Goal: Task Accomplishment & Management: Use online tool/utility

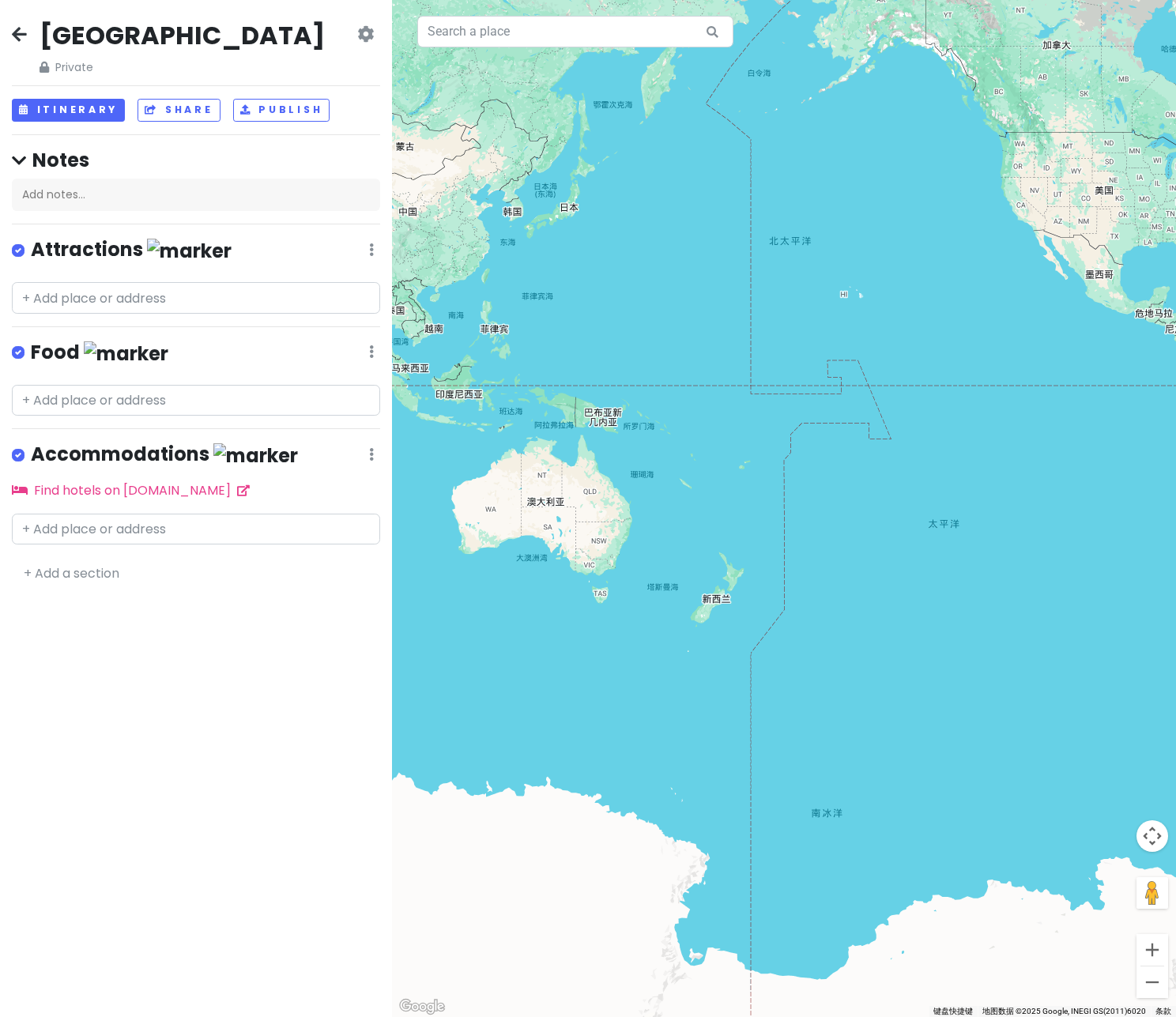
drag, startPoint x: 0, startPoint y: 0, endPoint x: 705, endPoint y: 500, distance: 864.3
click at [704, 503] on div at bounding box center [784, 508] width 784 height 1017
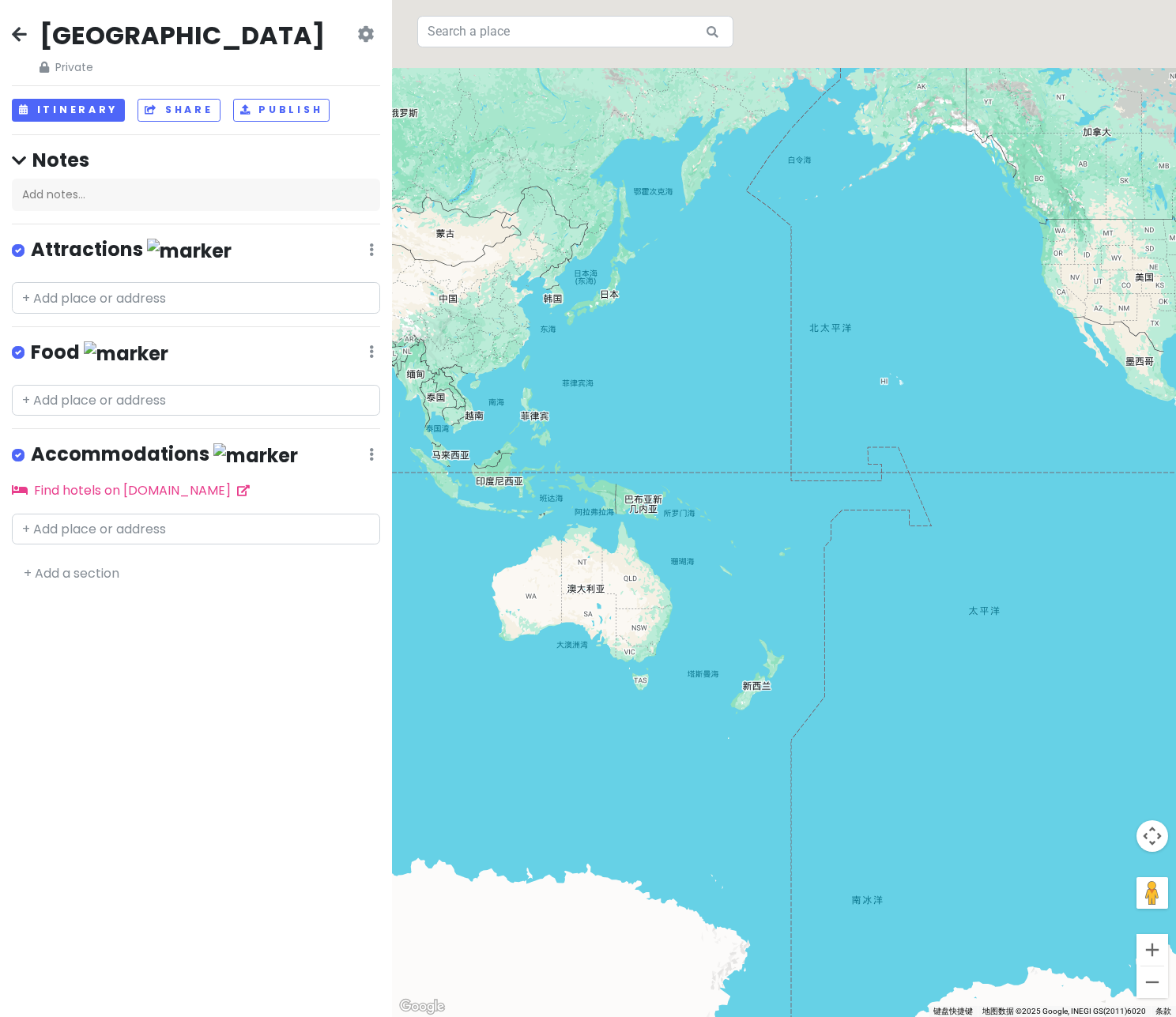
drag, startPoint x: 648, startPoint y: 297, endPoint x: 687, endPoint y: 381, distance: 92.6
click at [687, 381] on div at bounding box center [784, 508] width 784 height 1017
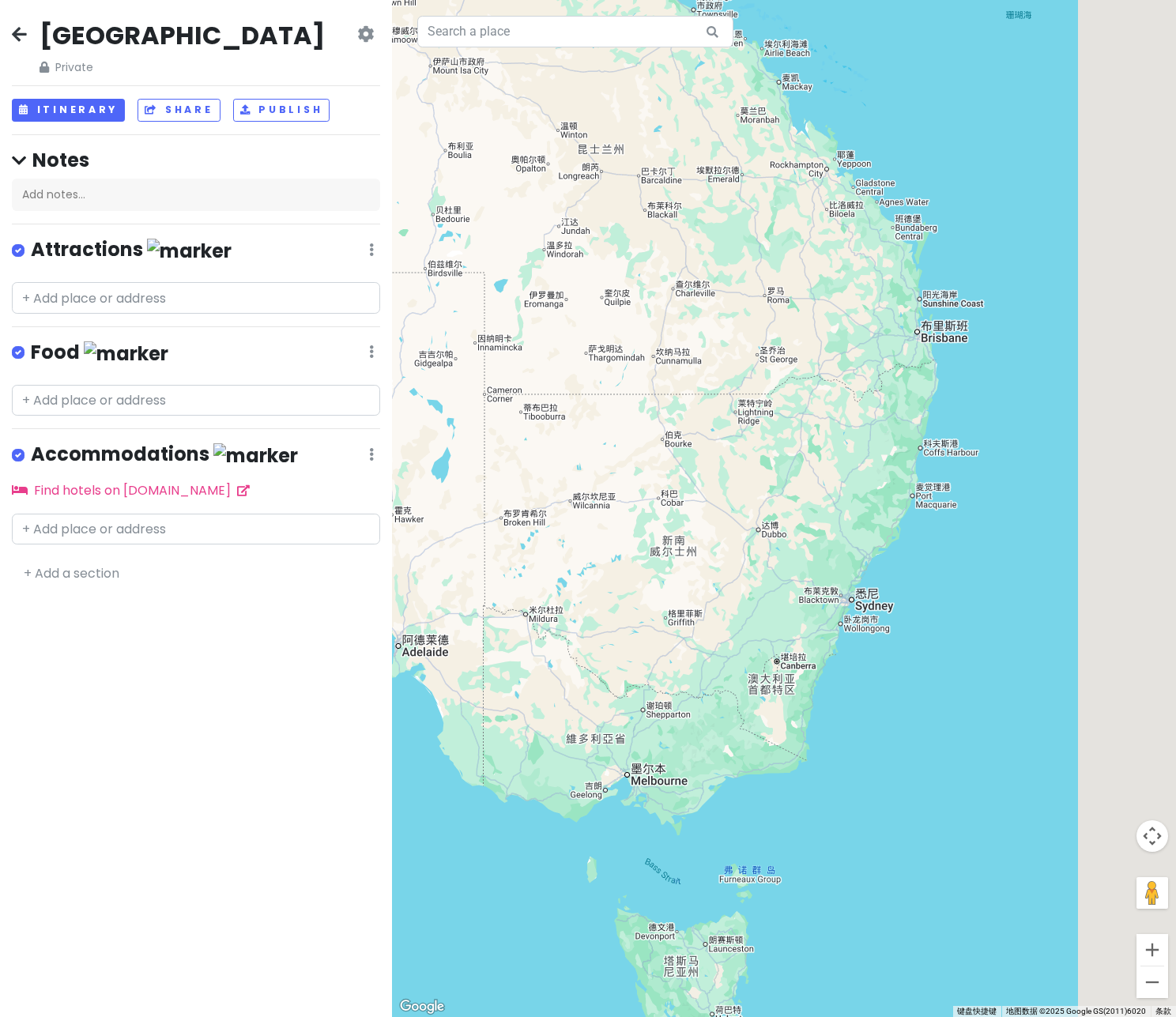
drag, startPoint x: 859, startPoint y: 521, endPoint x: 652, endPoint y: 638, distance: 237.8
click at [652, 638] on div at bounding box center [784, 508] width 784 height 1017
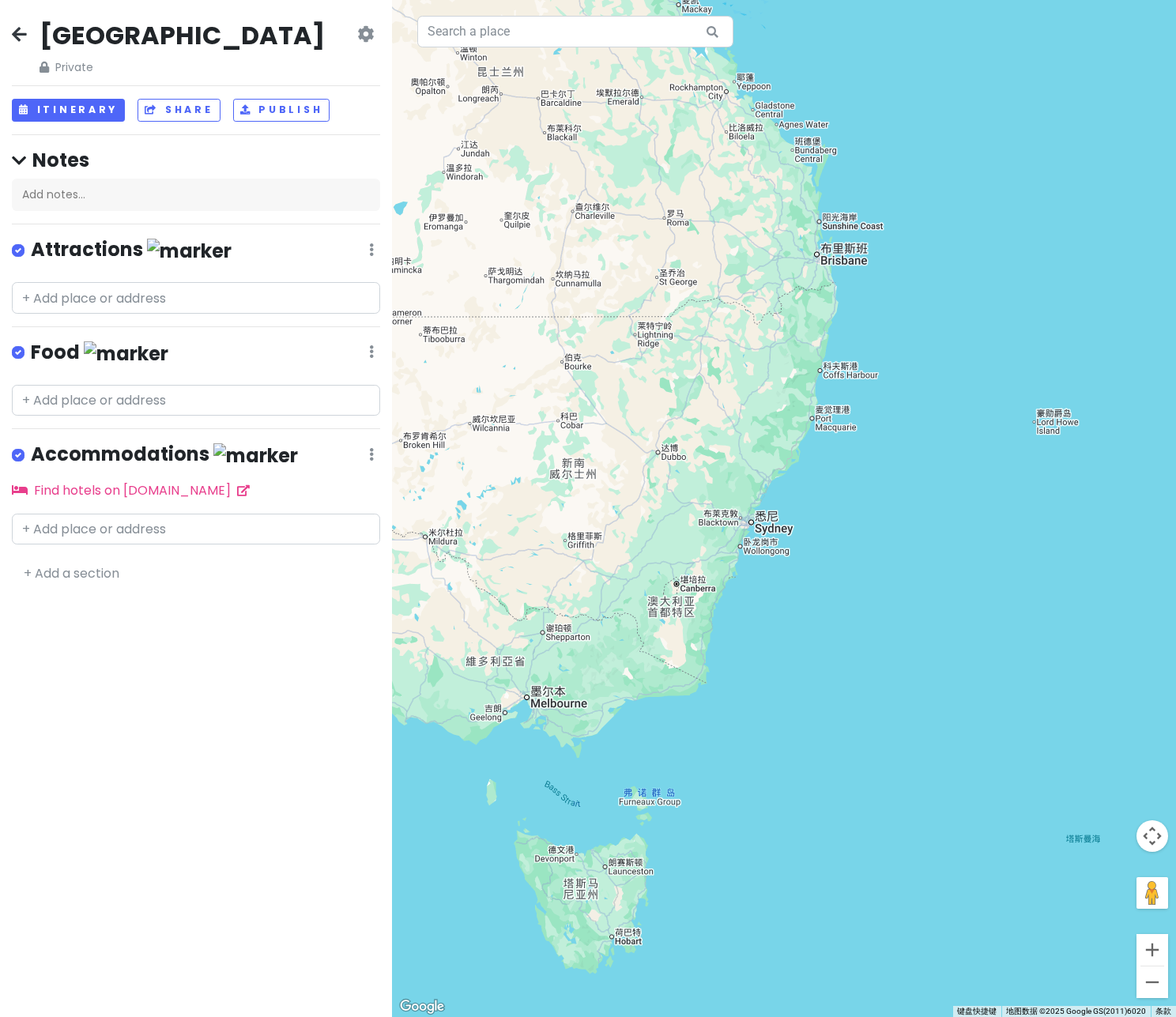
drag, startPoint x: 671, startPoint y: 627, endPoint x: 585, endPoint y: 537, distance: 124.5
click at [585, 537] on div at bounding box center [784, 508] width 784 height 1017
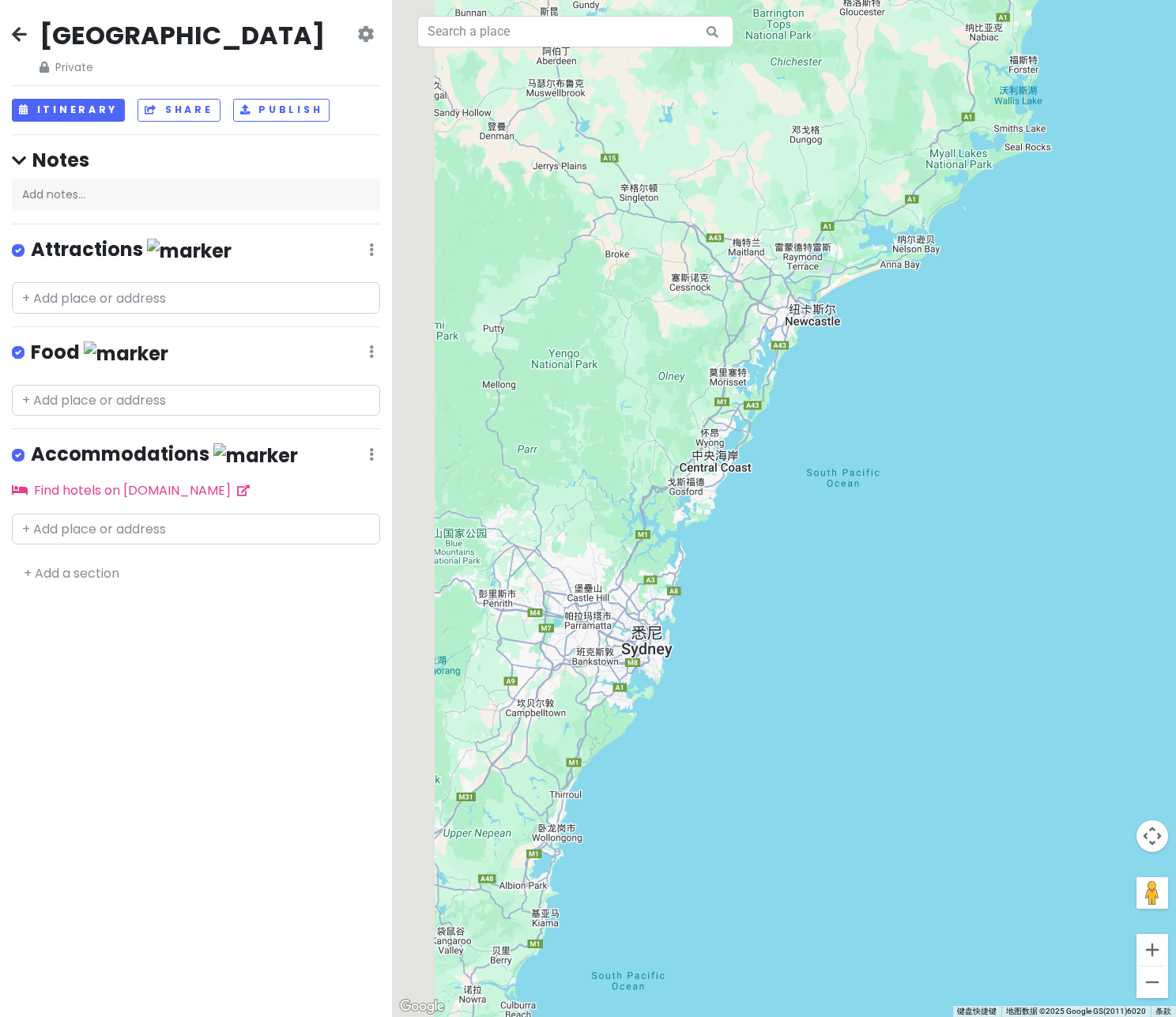
drag, startPoint x: 782, startPoint y: 540, endPoint x: 888, endPoint y: 704, distance: 195.3
click at [888, 704] on div at bounding box center [784, 508] width 784 height 1017
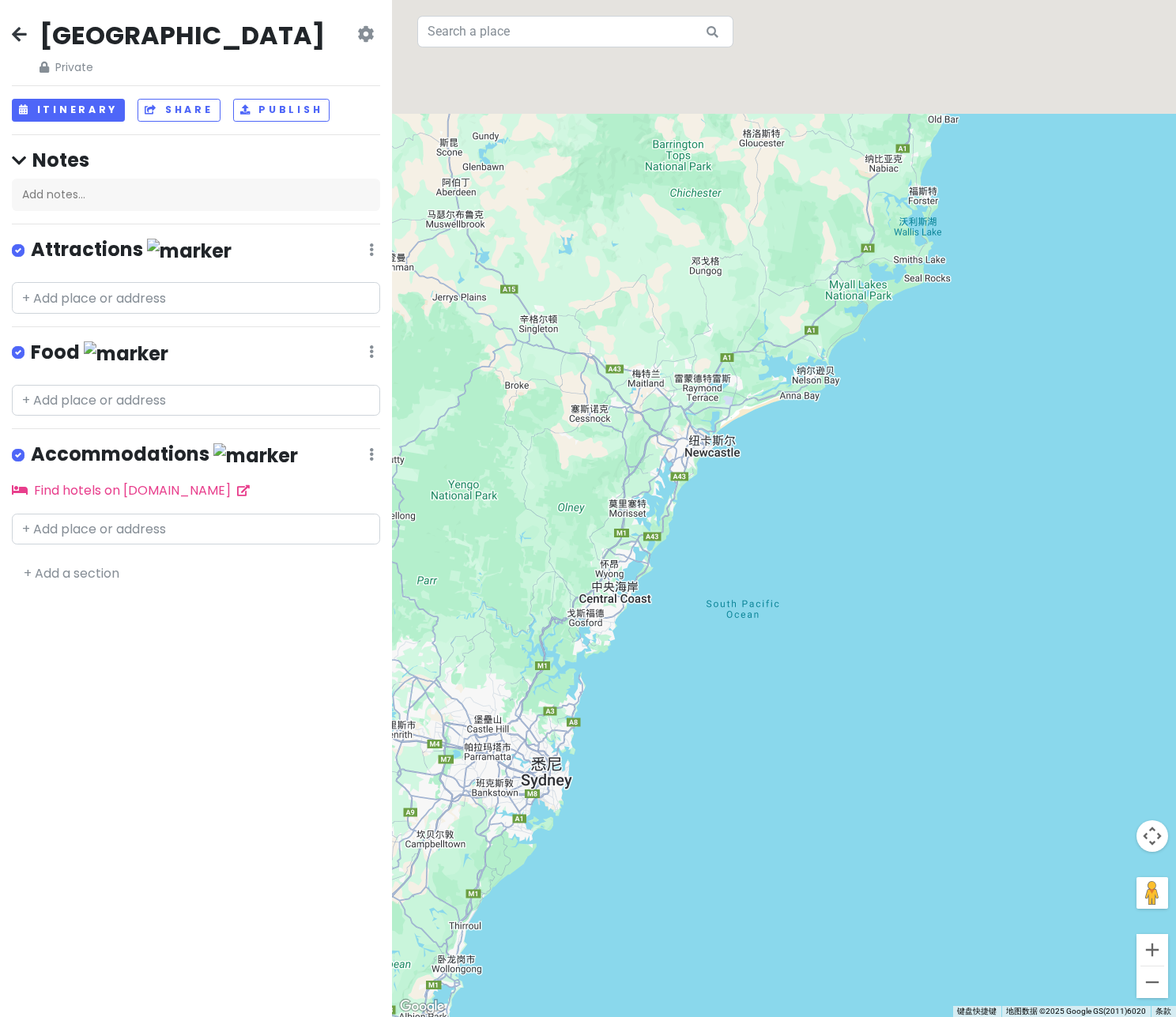
drag, startPoint x: 829, startPoint y: 689, endPoint x: 724, endPoint y: 820, distance: 167.9
click at [724, 820] on div at bounding box center [784, 508] width 784 height 1017
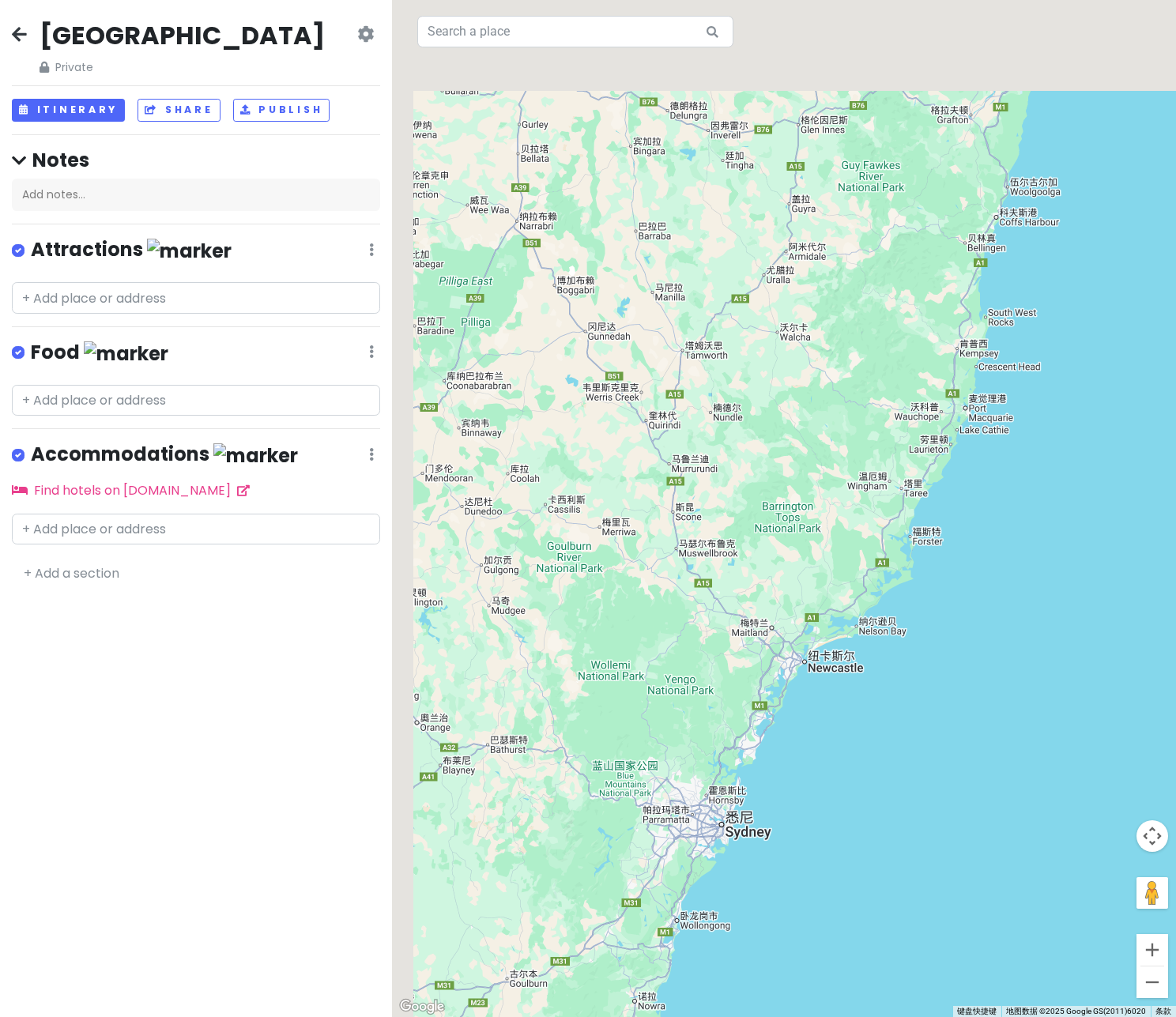
drag, startPoint x: 703, startPoint y: 640, endPoint x: 798, endPoint y: 754, distance: 148.4
click at [798, 754] on div at bounding box center [784, 508] width 784 height 1017
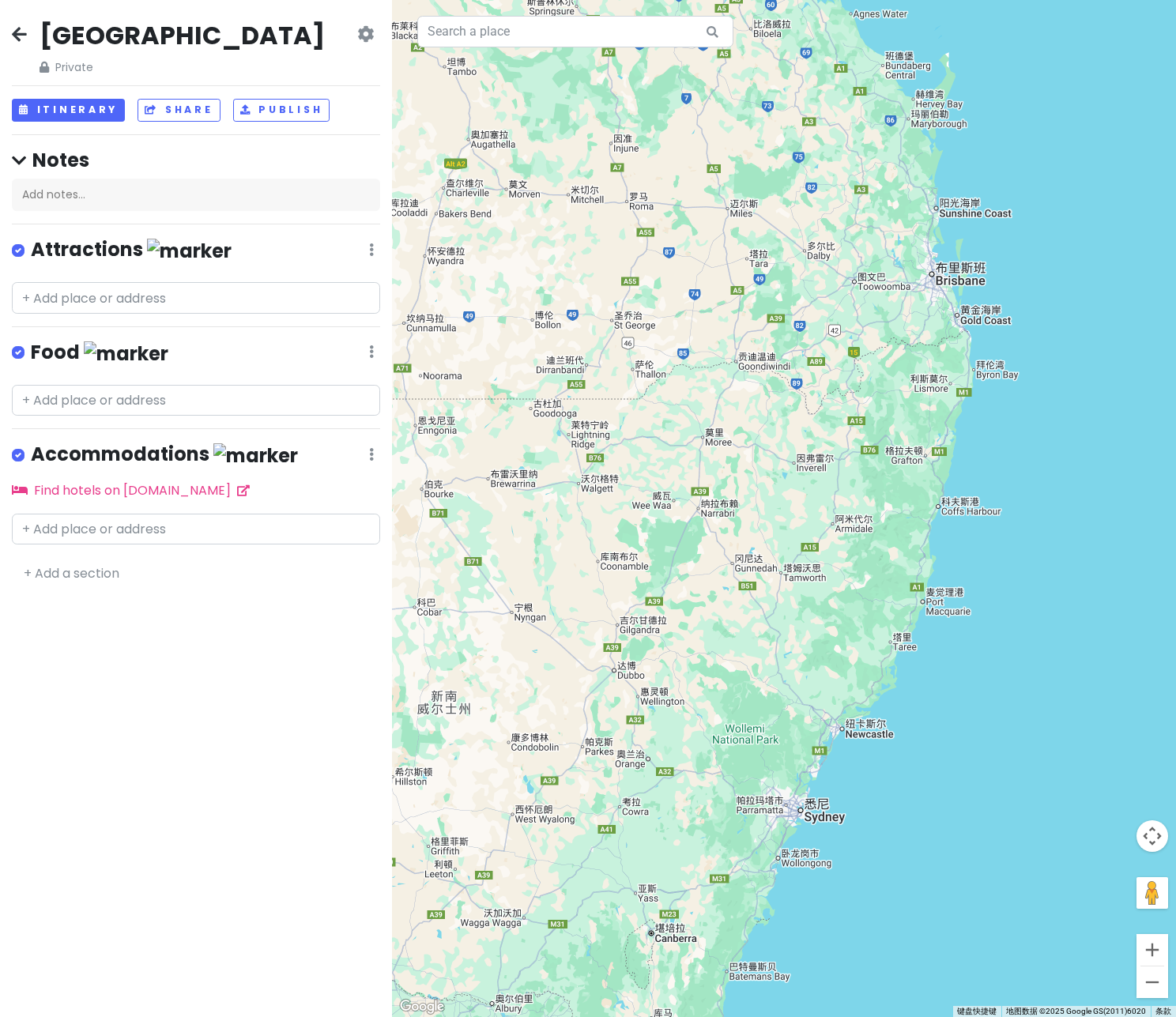
drag, startPoint x: 787, startPoint y: 711, endPoint x: 833, endPoint y: 754, distance: 63.0
click at [833, 754] on div at bounding box center [784, 508] width 784 height 1017
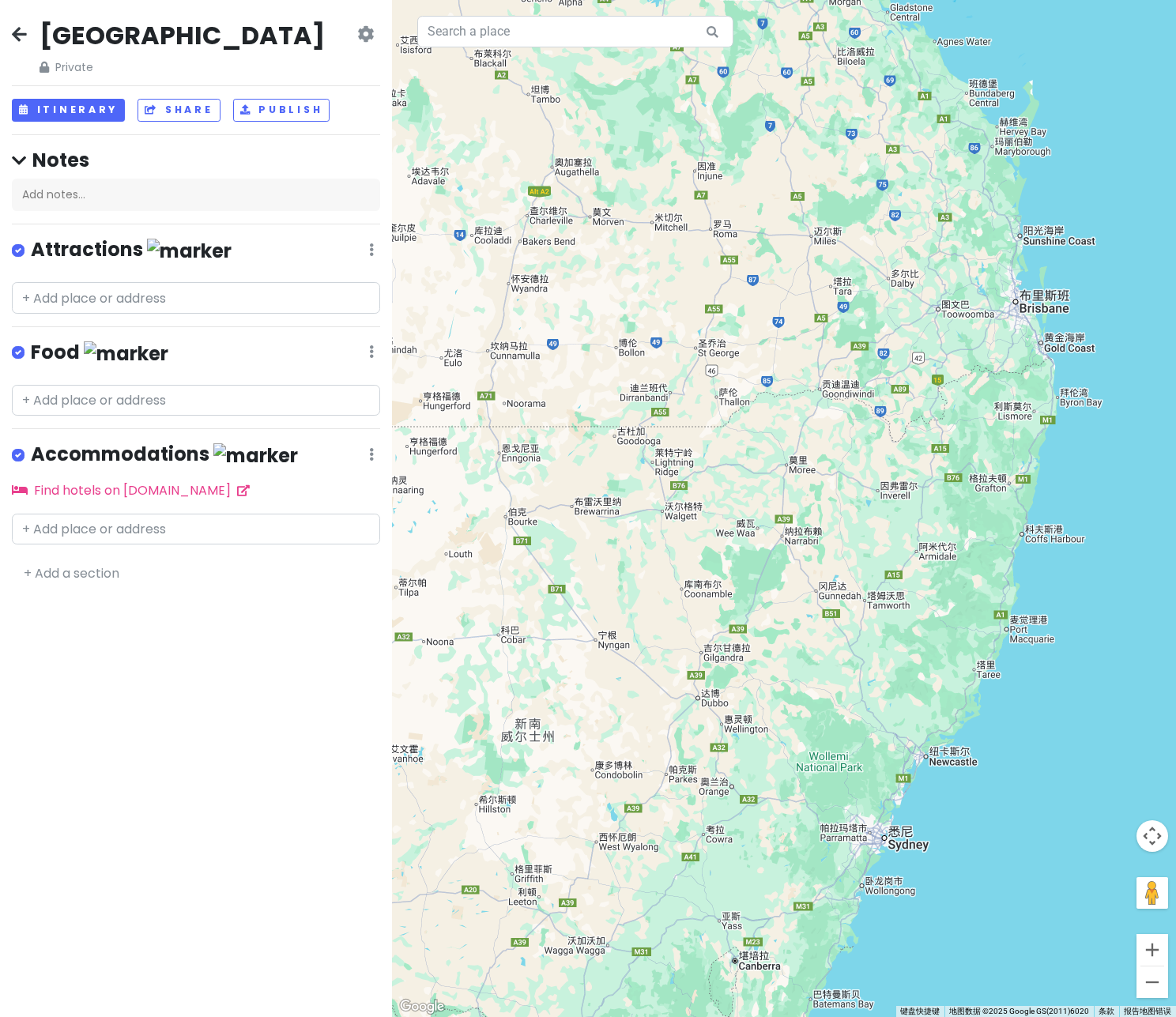
drag, startPoint x: 800, startPoint y: 721, endPoint x: 896, endPoint y: 756, distance: 102.2
click at [896, 756] on div at bounding box center [784, 508] width 784 height 1017
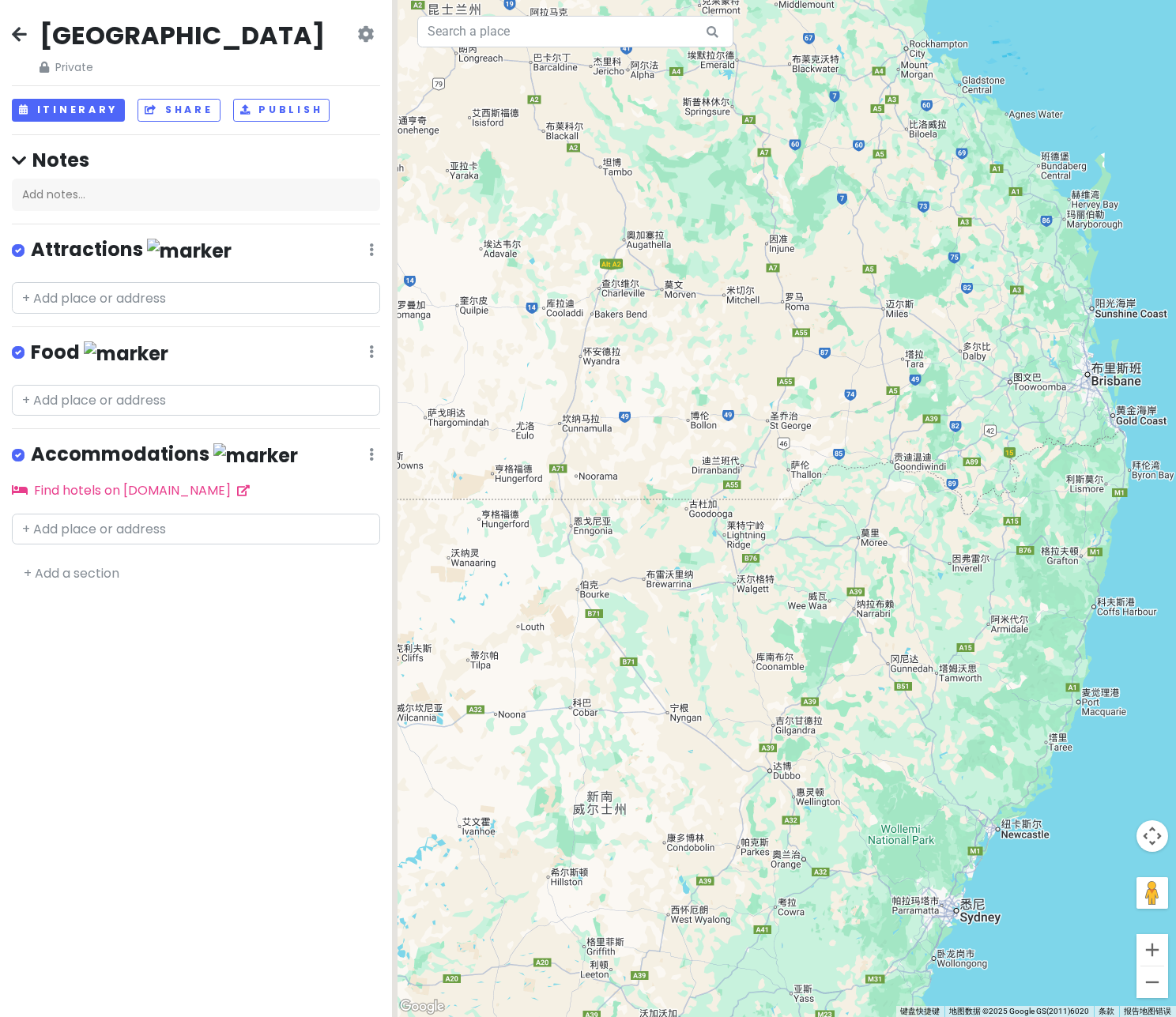
drag, startPoint x: 800, startPoint y: 674, endPoint x: 868, endPoint y: 747, distance: 99.8
click at [868, 747] on div at bounding box center [784, 508] width 784 height 1017
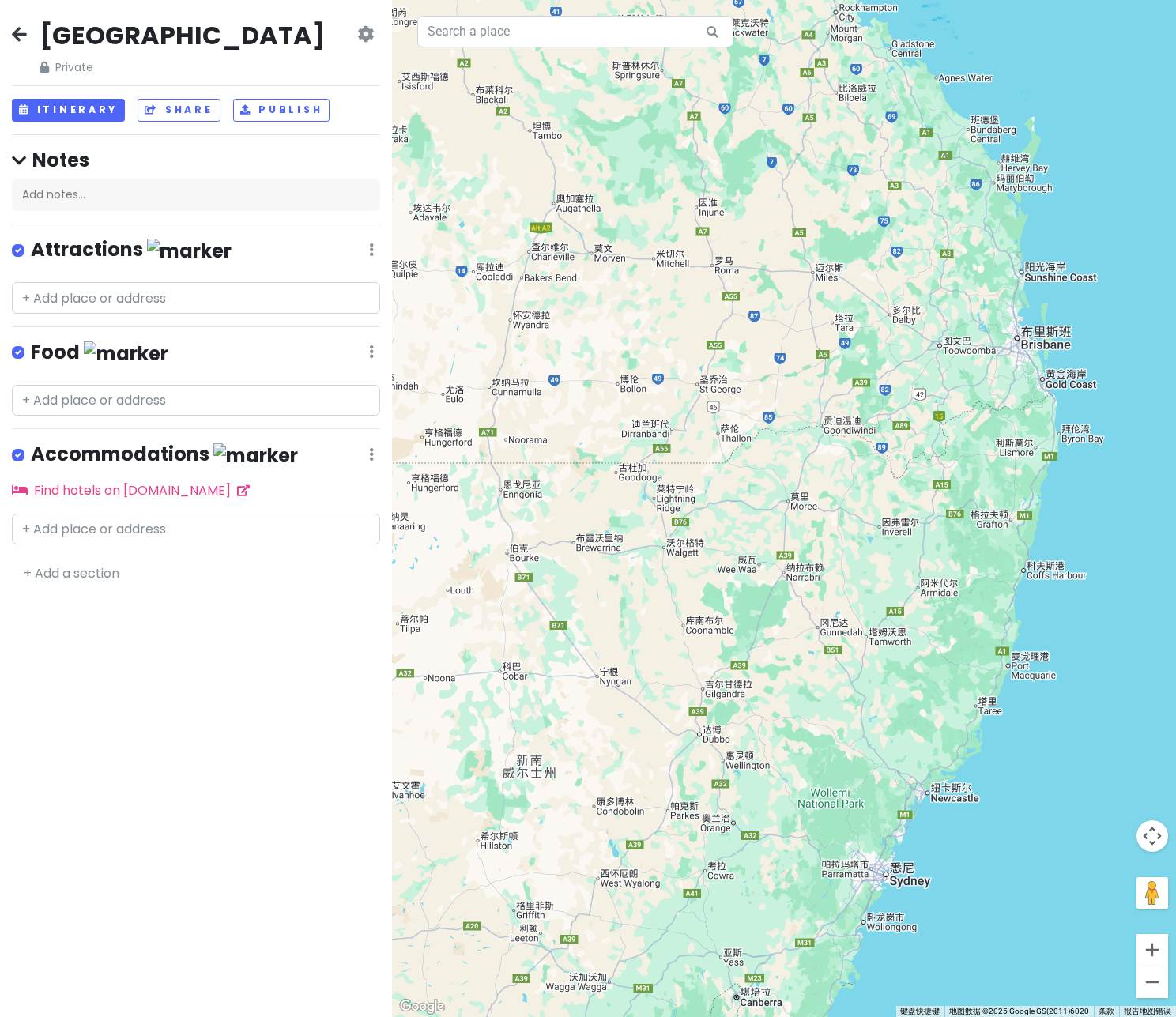
drag, startPoint x: 852, startPoint y: 742, endPoint x: 770, endPoint y: 696, distance: 94.0
click at [770, 696] on div at bounding box center [784, 508] width 784 height 1017
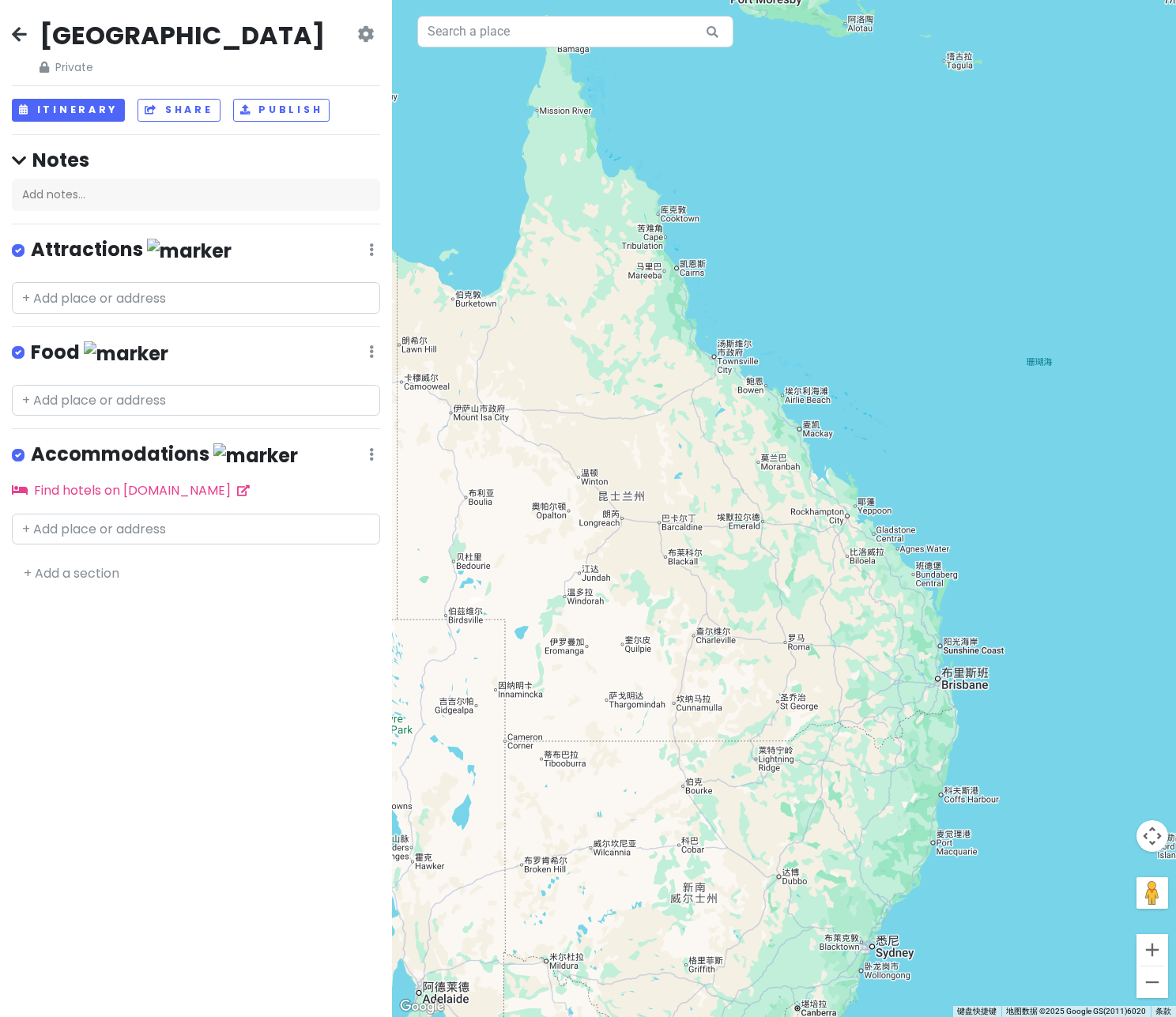
drag, startPoint x: 772, startPoint y: 583, endPoint x: 806, endPoint y: 746, distance: 166.5
click at [806, 746] on div at bounding box center [784, 508] width 784 height 1017
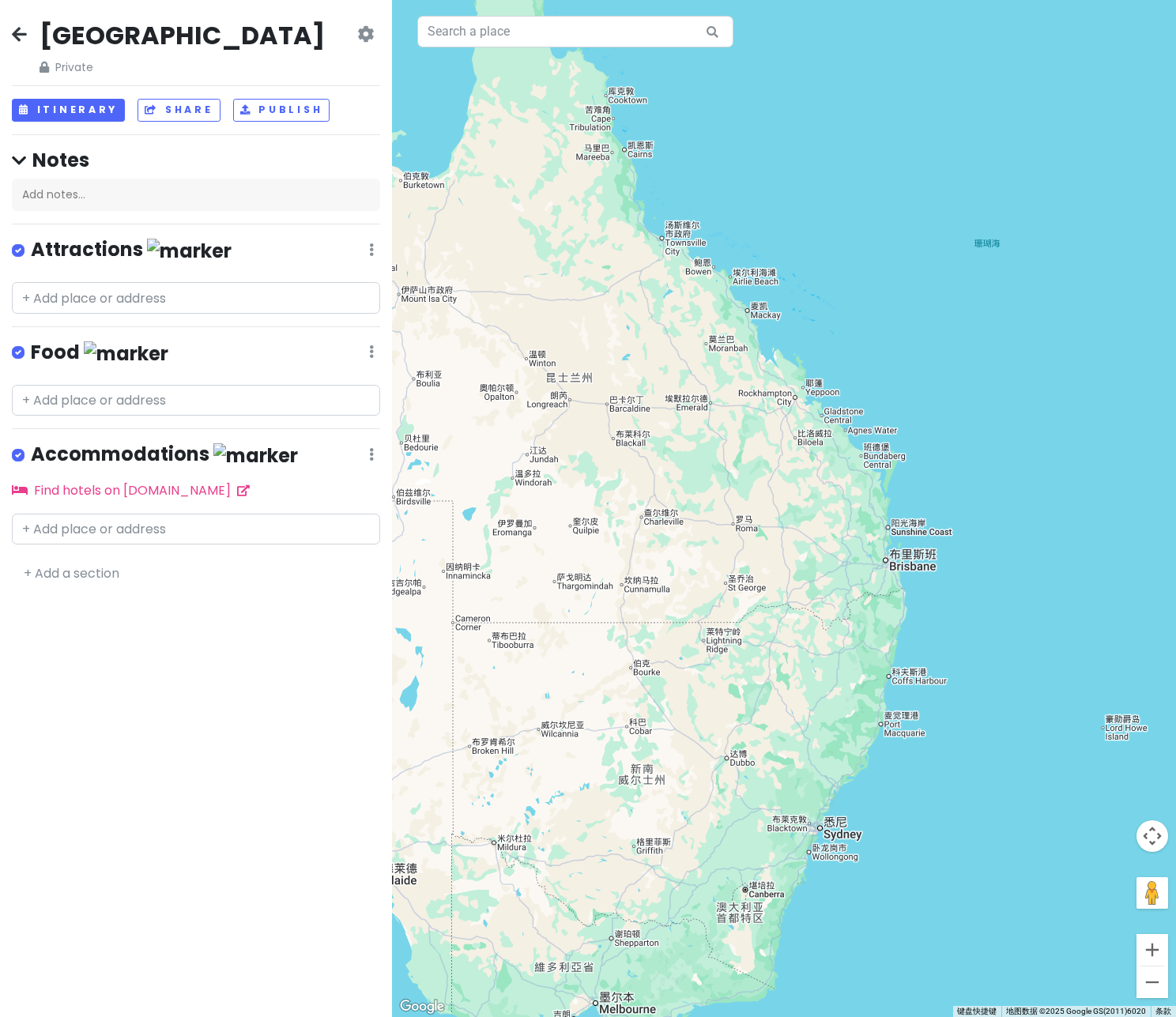
drag, startPoint x: 742, startPoint y: 564, endPoint x: 704, endPoint y: 452, distance: 118.3
click at [704, 452] on div at bounding box center [784, 508] width 784 height 1017
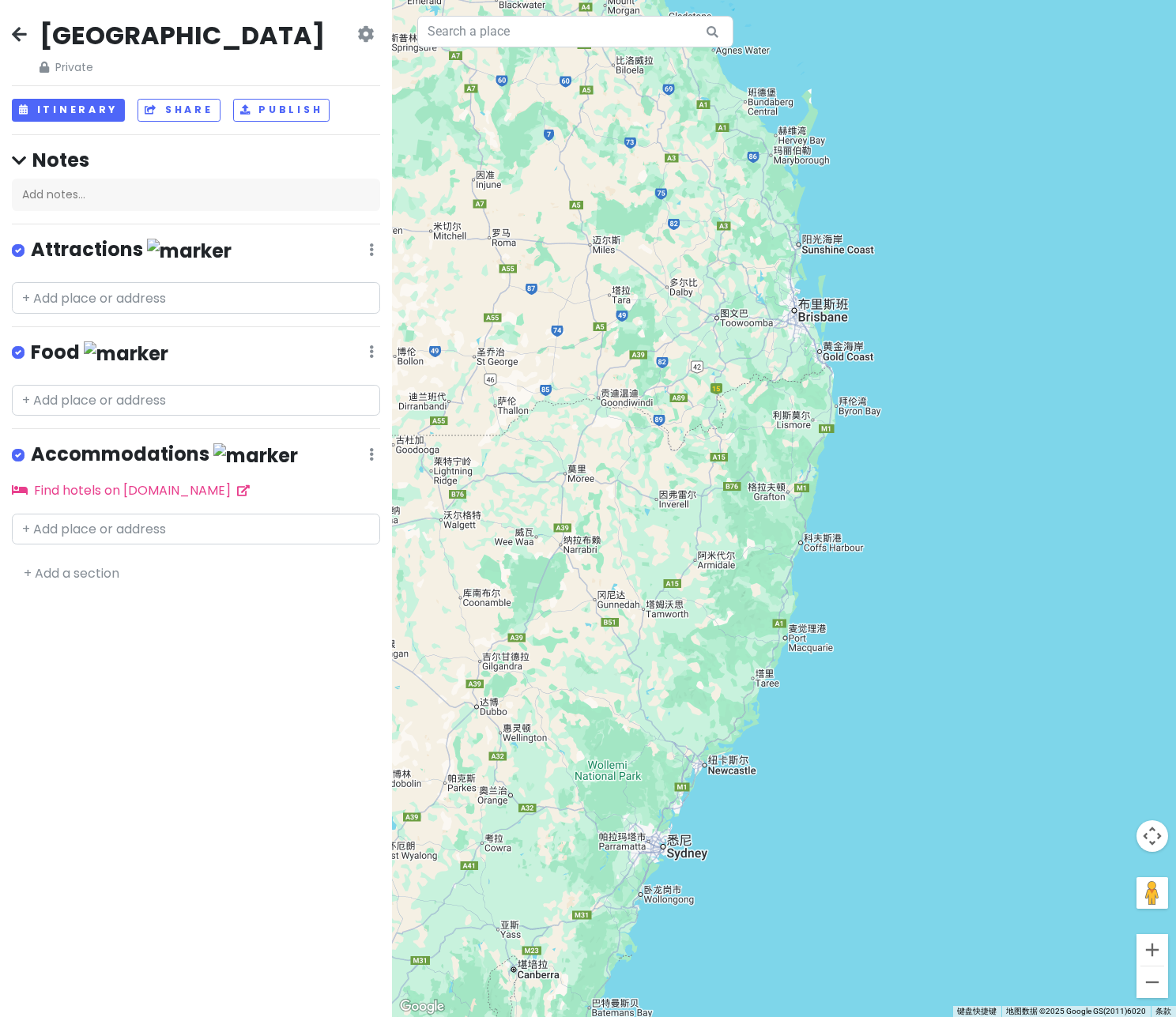
drag, startPoint x: 868, startPoint y: 613, endPoint x: 828, endPoint y: 365, distance: 251.2
click at [828, 365] on div at bounding box center [784, 508] width 784 height 1017
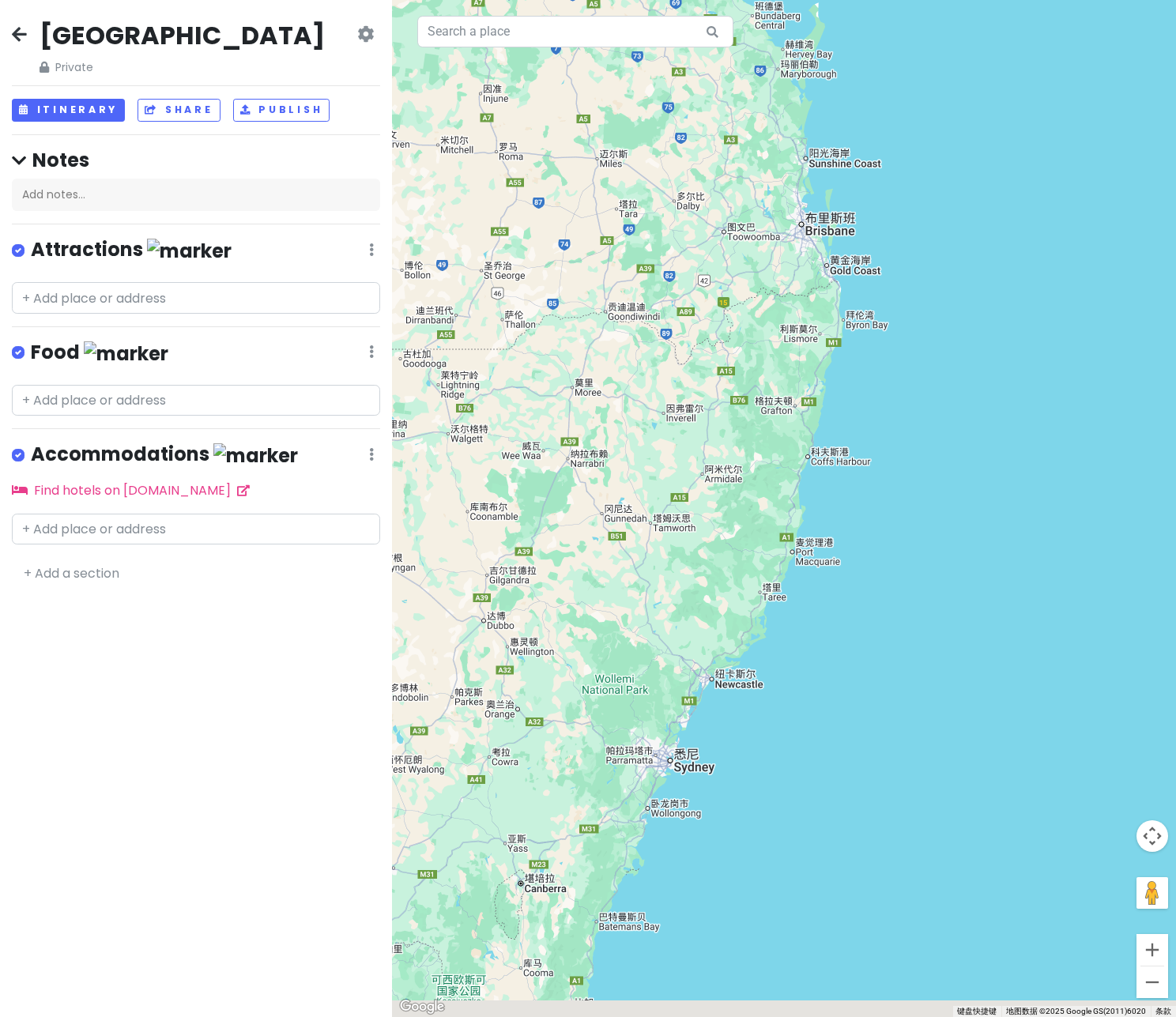
drag, startPoint x: 745, startPoint y: 613, endPoint x: 760, endPoint y: 460, distance: 153.7
click at [760, 461] on div at bounding box center [784, 508] width 784 height 1017
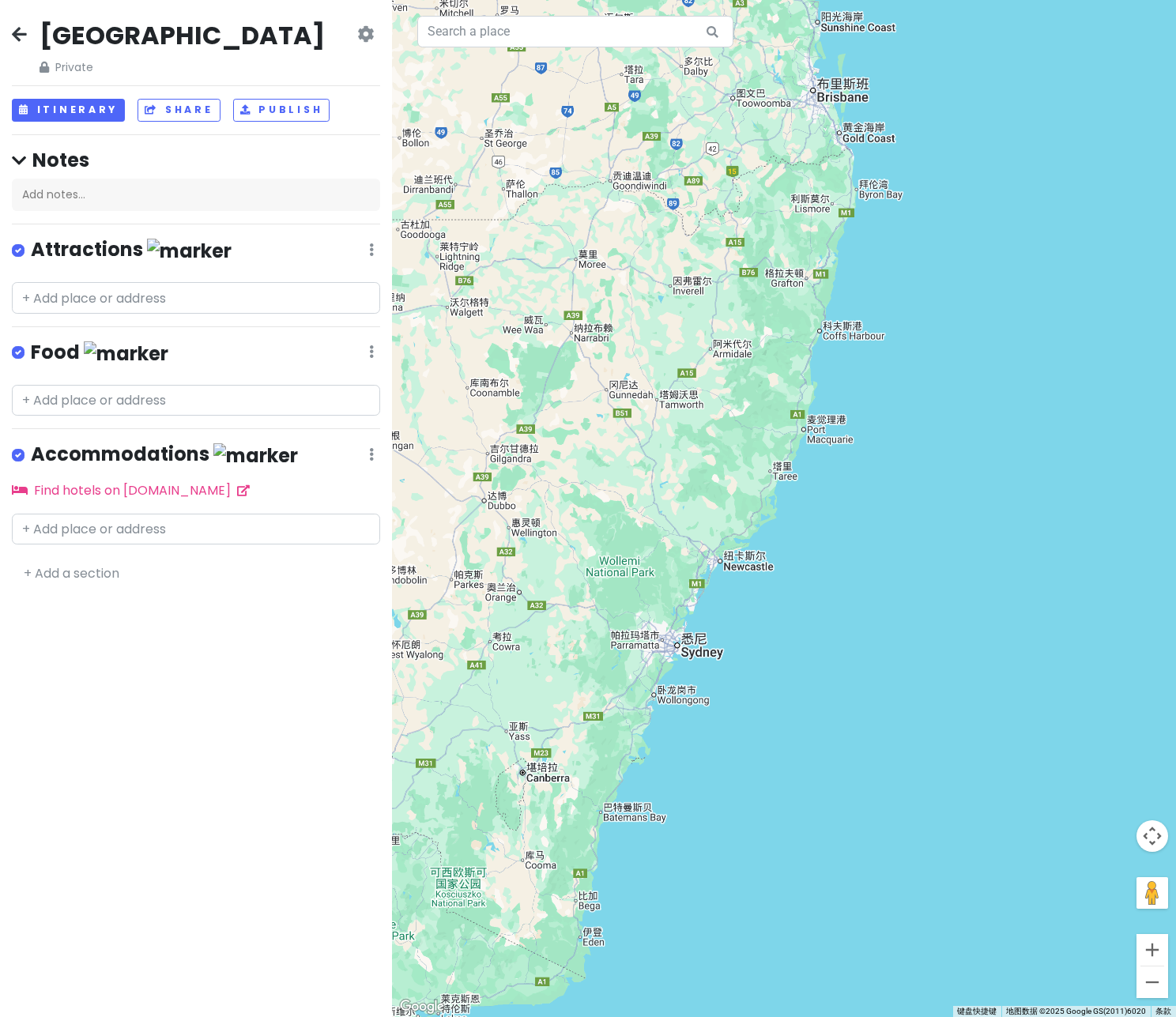
drag, startPoint x: 694, startPoint y: 593, endPoint x: 695, endPoint y: 563, distance: 30.0
click at [695, 563] on div at bounding box center [784, 508] width 784 height 1017
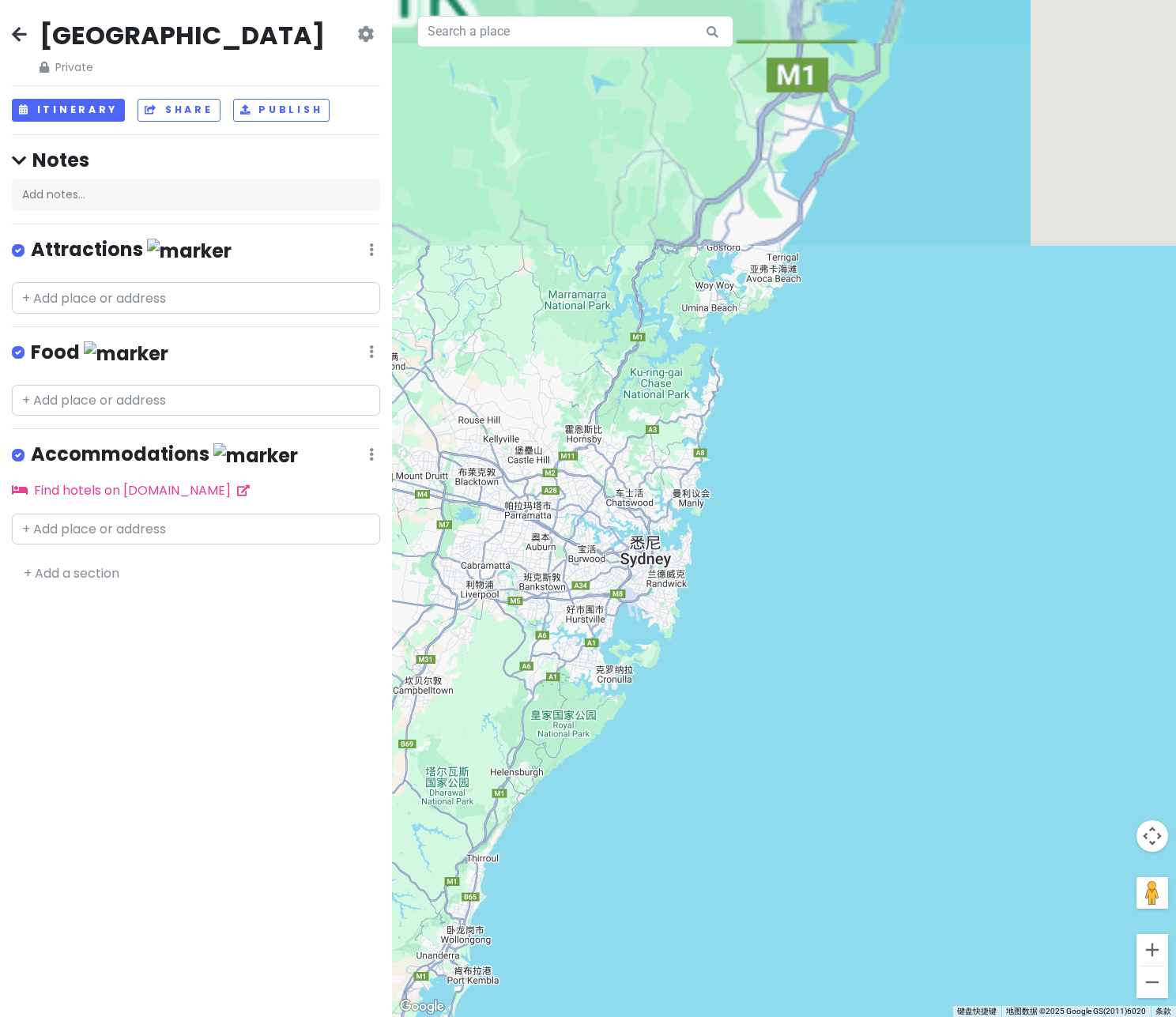
drag, startPoint x: 686, startPoint y: 443, endPoint x: 545, endPoint y: 885, distance: 463.9
click at [545, 885] on div at bounding box center [784, 508] width 784 height 1017
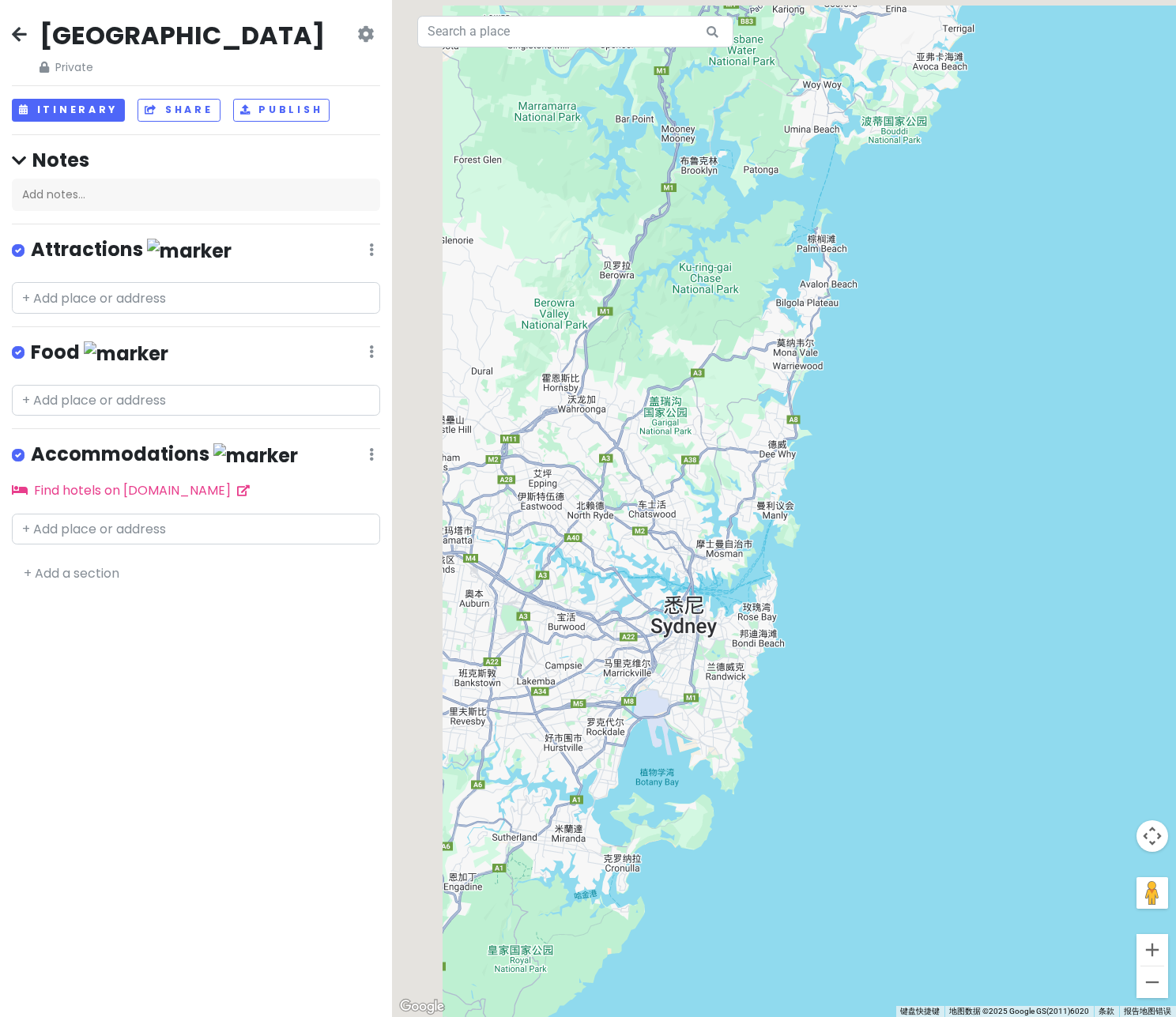
drag, startPoint x: 583, startPoint y: 709, endPoint x: 674, endPoint y: 778, distance: 114.2
click at [674, 777] on div at bounding box center [784, 508] width 784 height 1017
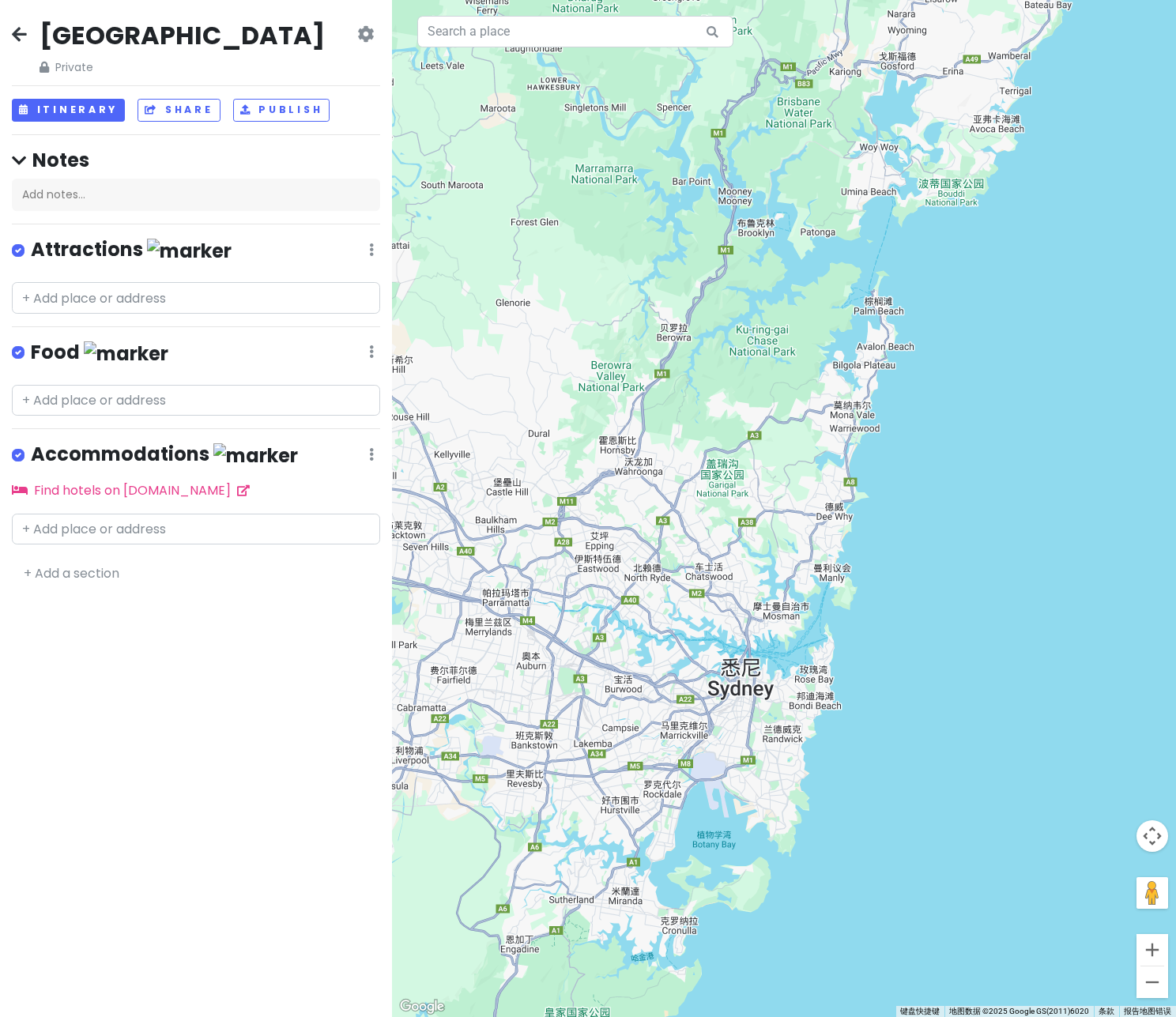
drag, startPoint x: 650, startPoint y: 735, endPoint x: 682, endPoint y: 766, distance: 44.6
click at [682, 766] on div at bounding box center [784, 508] width 784 height 1017
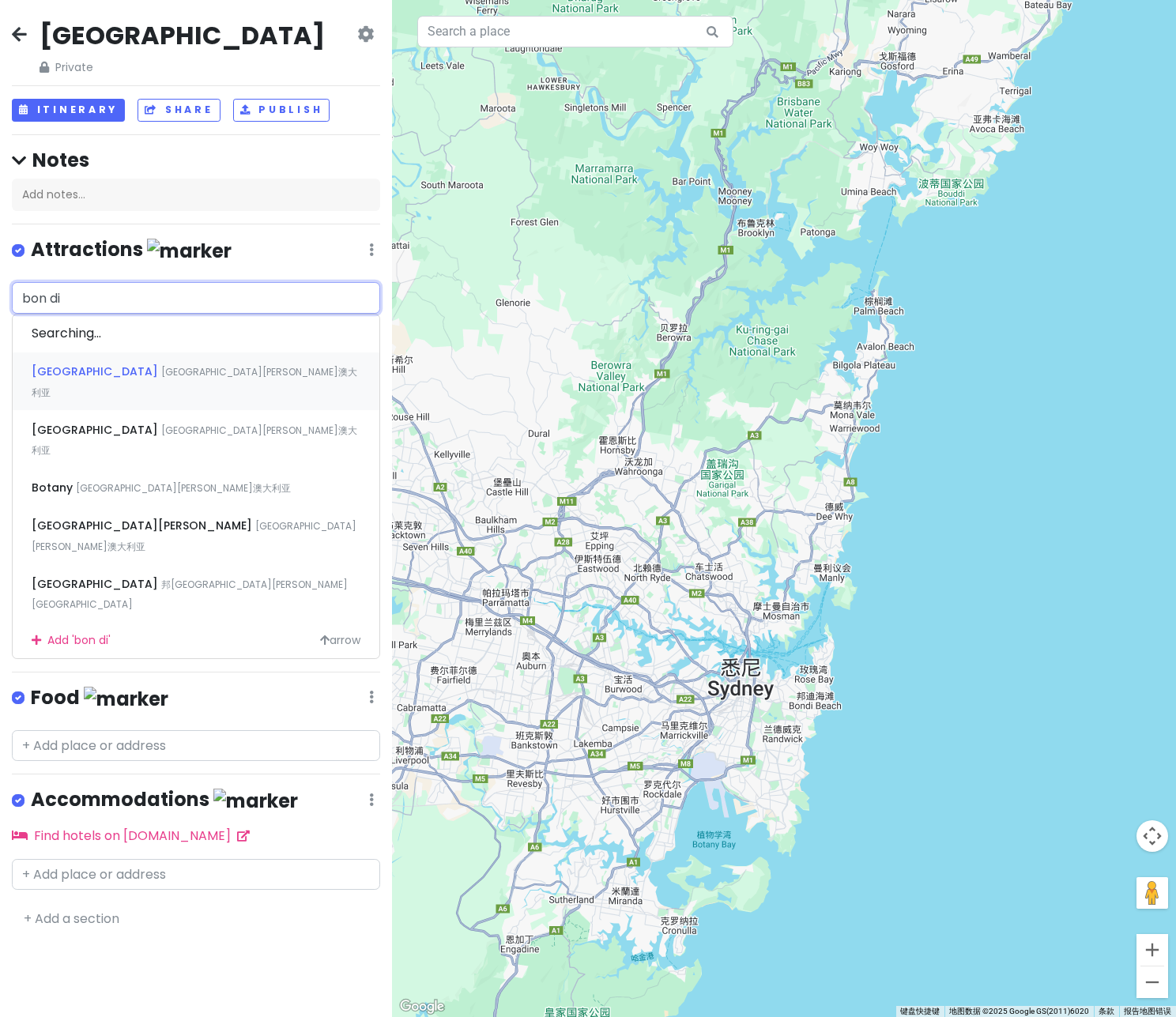
type input "bondi"
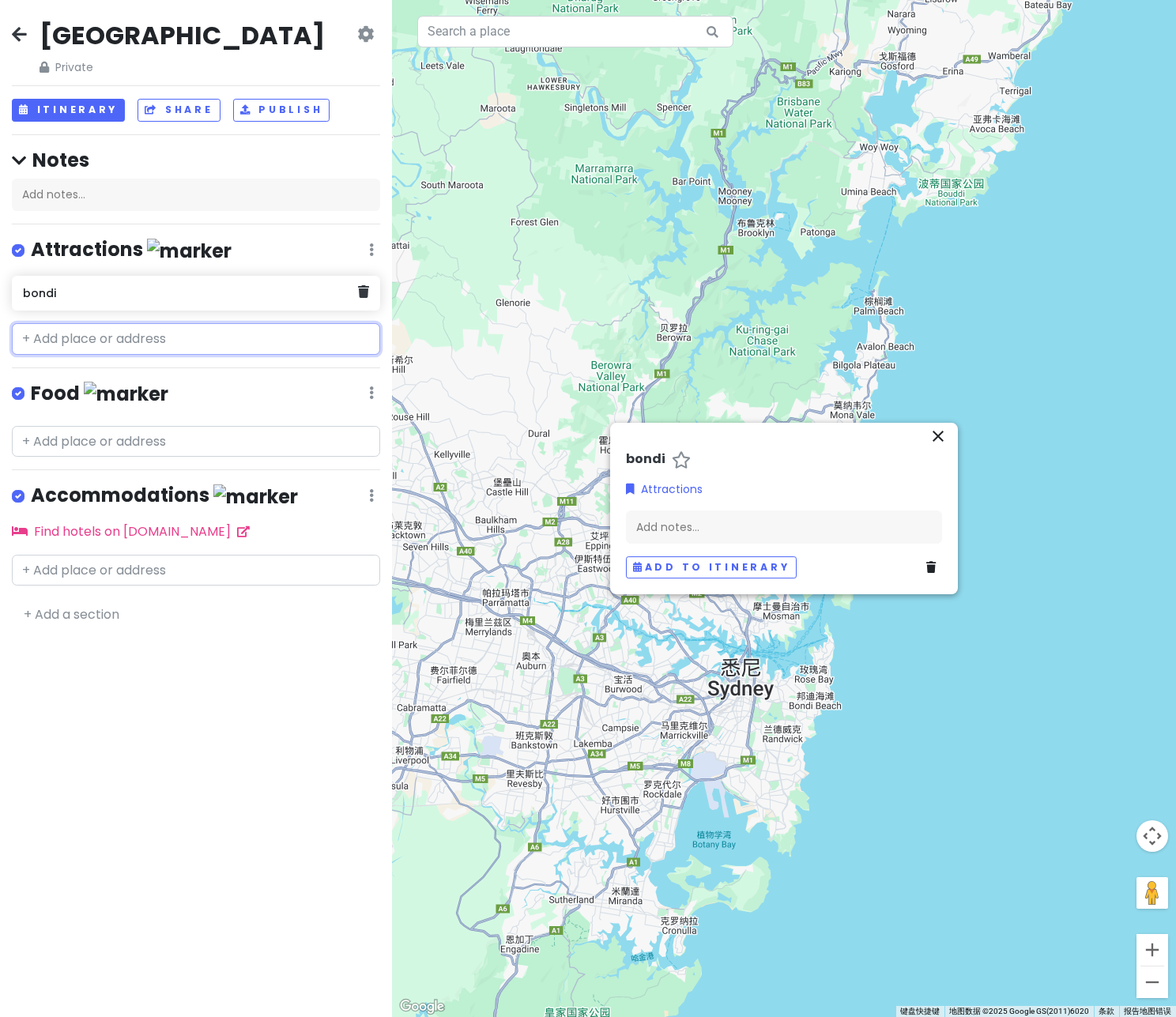
click at [86, 302] on div "bondi" at bounding box center [196, 293] width 368 height 34
click at [364, 293] on icon at bounding box center [363, 291] width 11 height 13
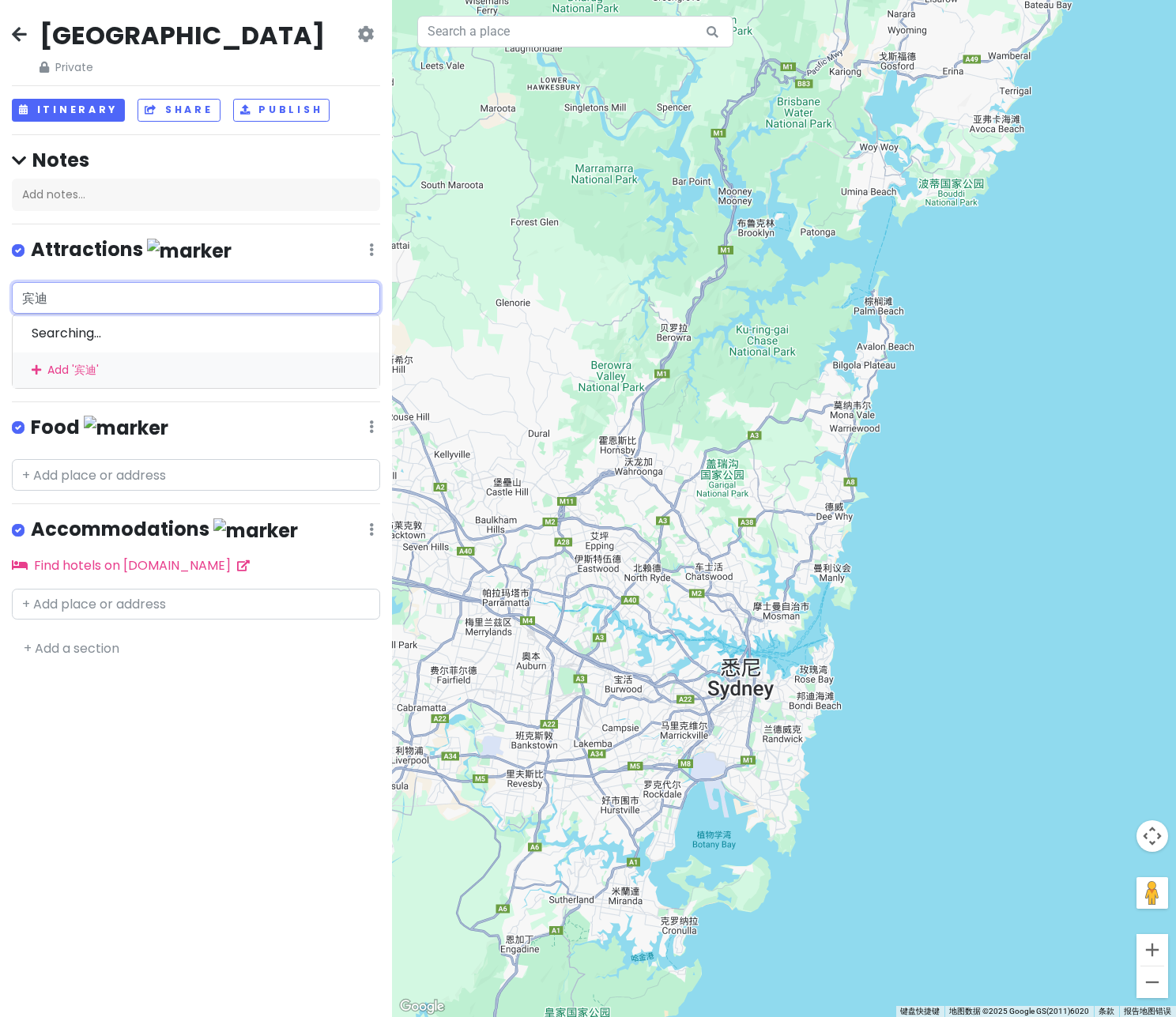
type input "宾"
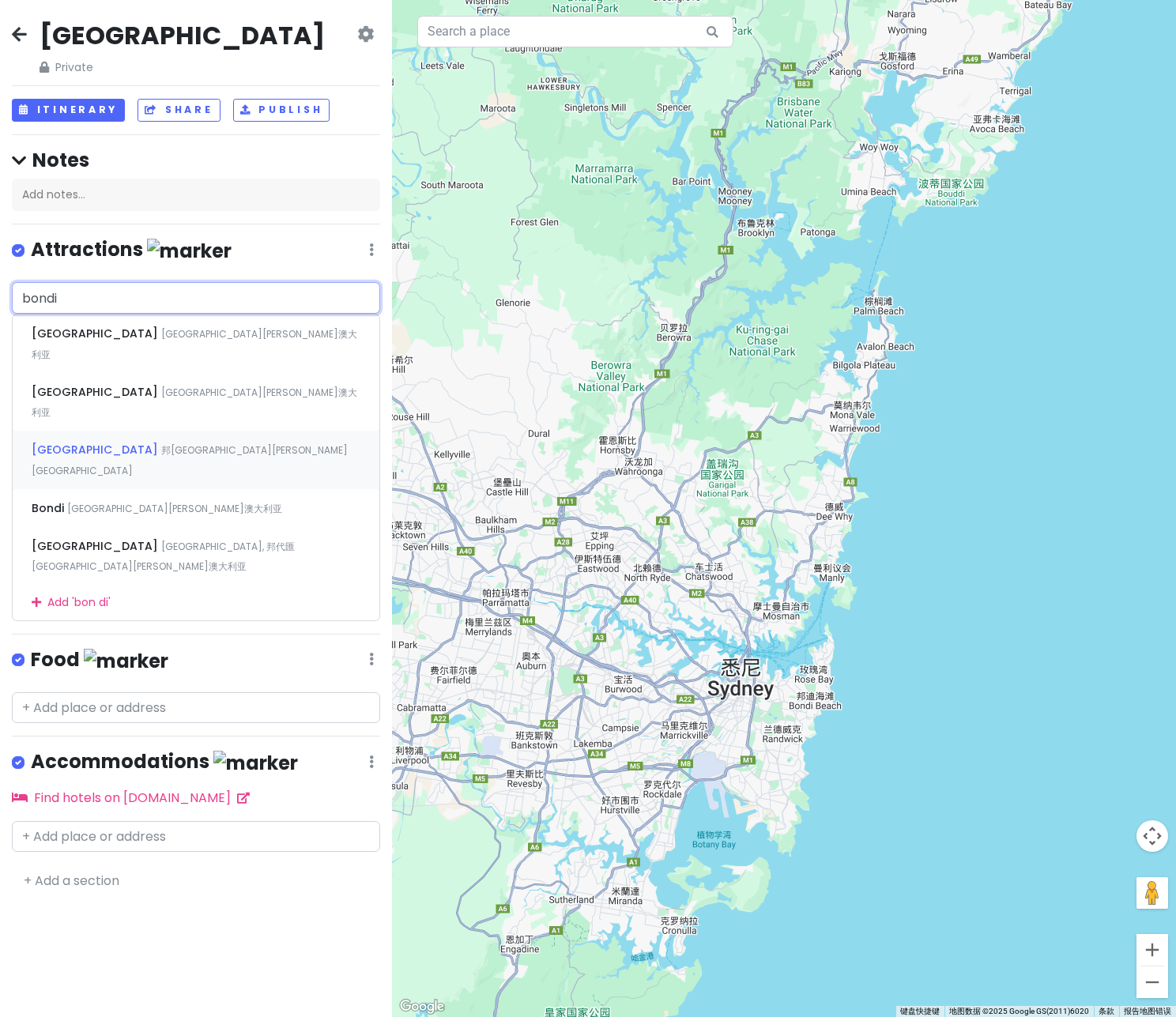
type input "bondi"
click at [121, 398] on div "[GEOGRAPHIC_DATA] Private Change Dates Make a Copy Delete Trip Go Pro ⚡️ Give F…" at bounding box center [196, 508] width 392 height 1017
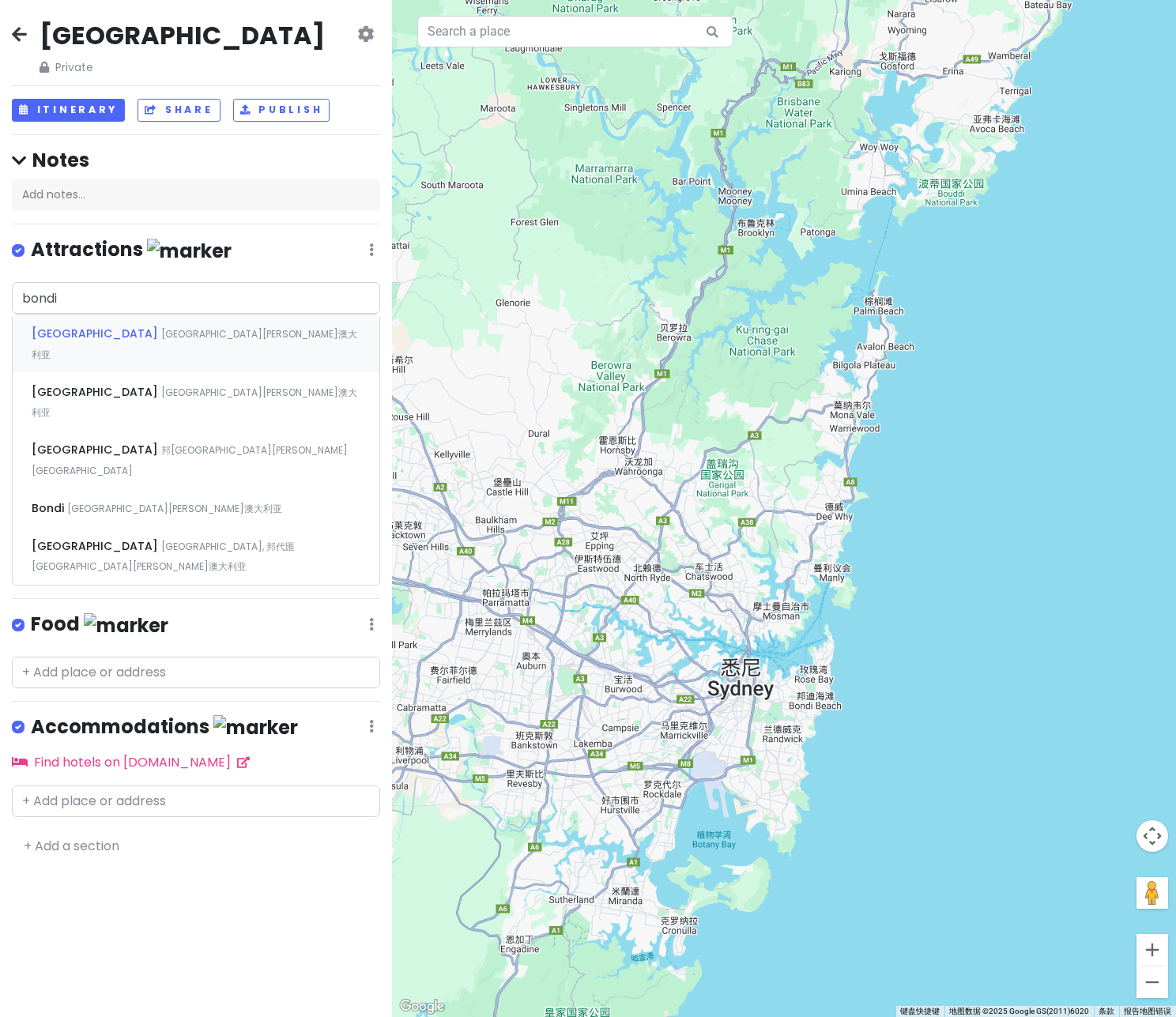
click at [103, 333] on span "[GEOGRAPHIC_DATA][PERSON_NAME]澳大利亚" at bounding box center [194, 344] width 325 height 34
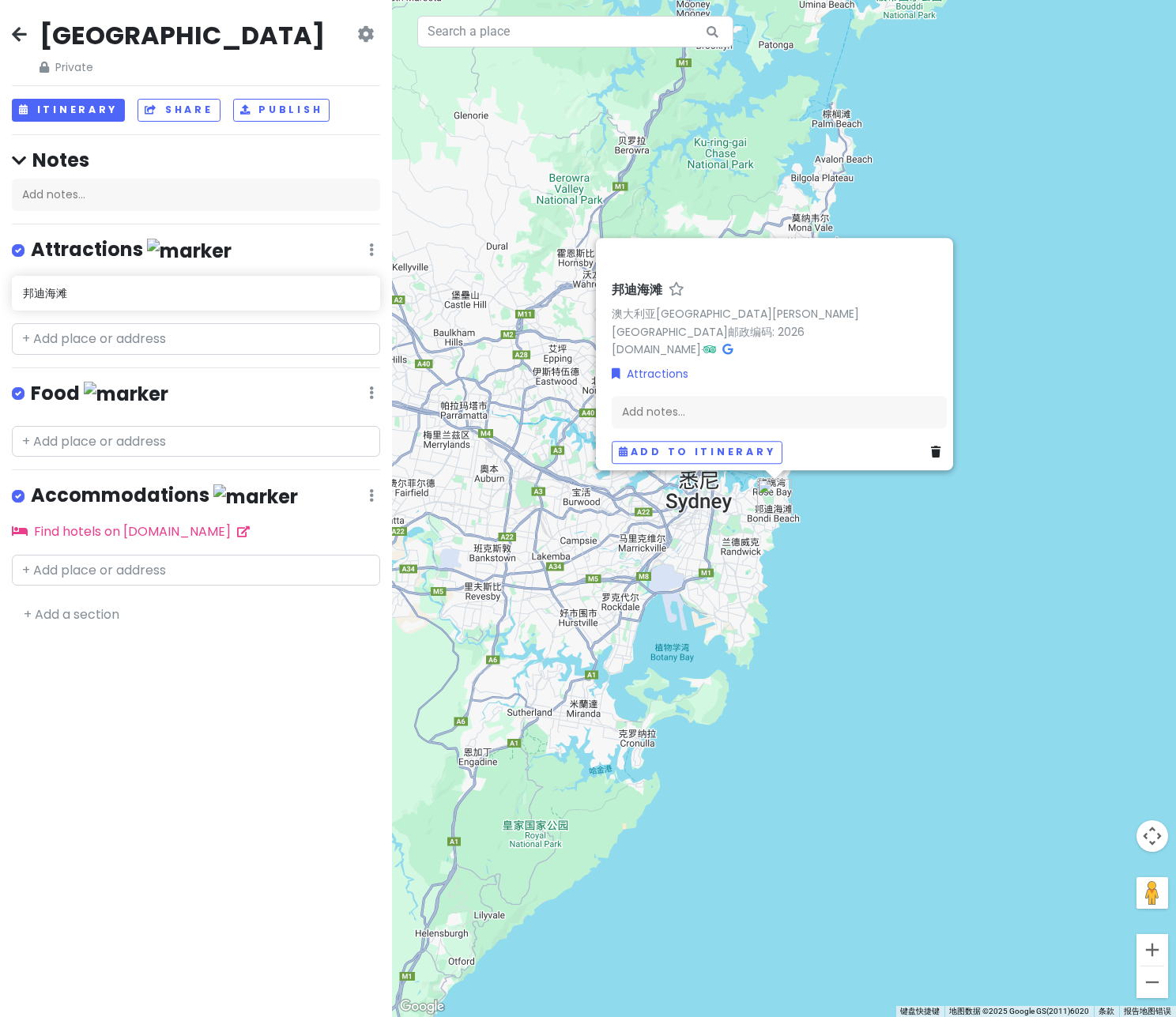
drag, startPoint x: 520, startPoint y: 568, endPoint x: 479, endPoint y: 382, distance: 190.5
click at [479, 382] on div "邦[GEOGRAPHIC_DATA][GEOGRAPHIC_DATA][PERSON_NAME]迪海滩邮政编码: 2026 [DOMAIN_NAME] · A…" at bounding box center [784, 508] width 784 height 1017
click at [499, 535] on div "邦[GEOGRAPHIC_DATA][GEOGRAPHIC_DATA][PERSON_NAME]迪海滩邮政编码: 2026 [DOMAIN_NAME] · A…" at bounding box center [784, 508] width 784 height 1017
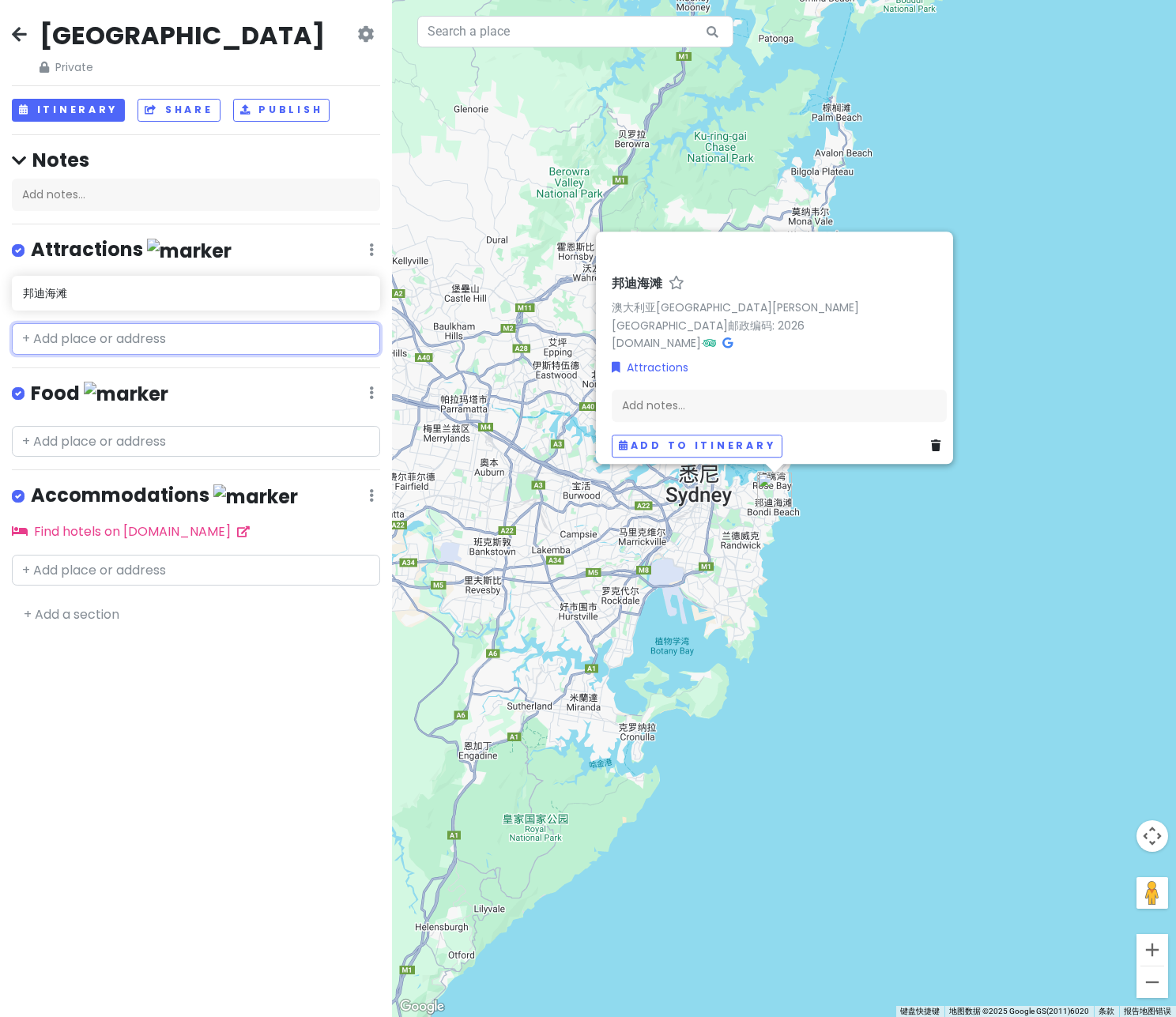
click at [72, 333] on input "text" at bounding box center [196, 339] width 368 height 31
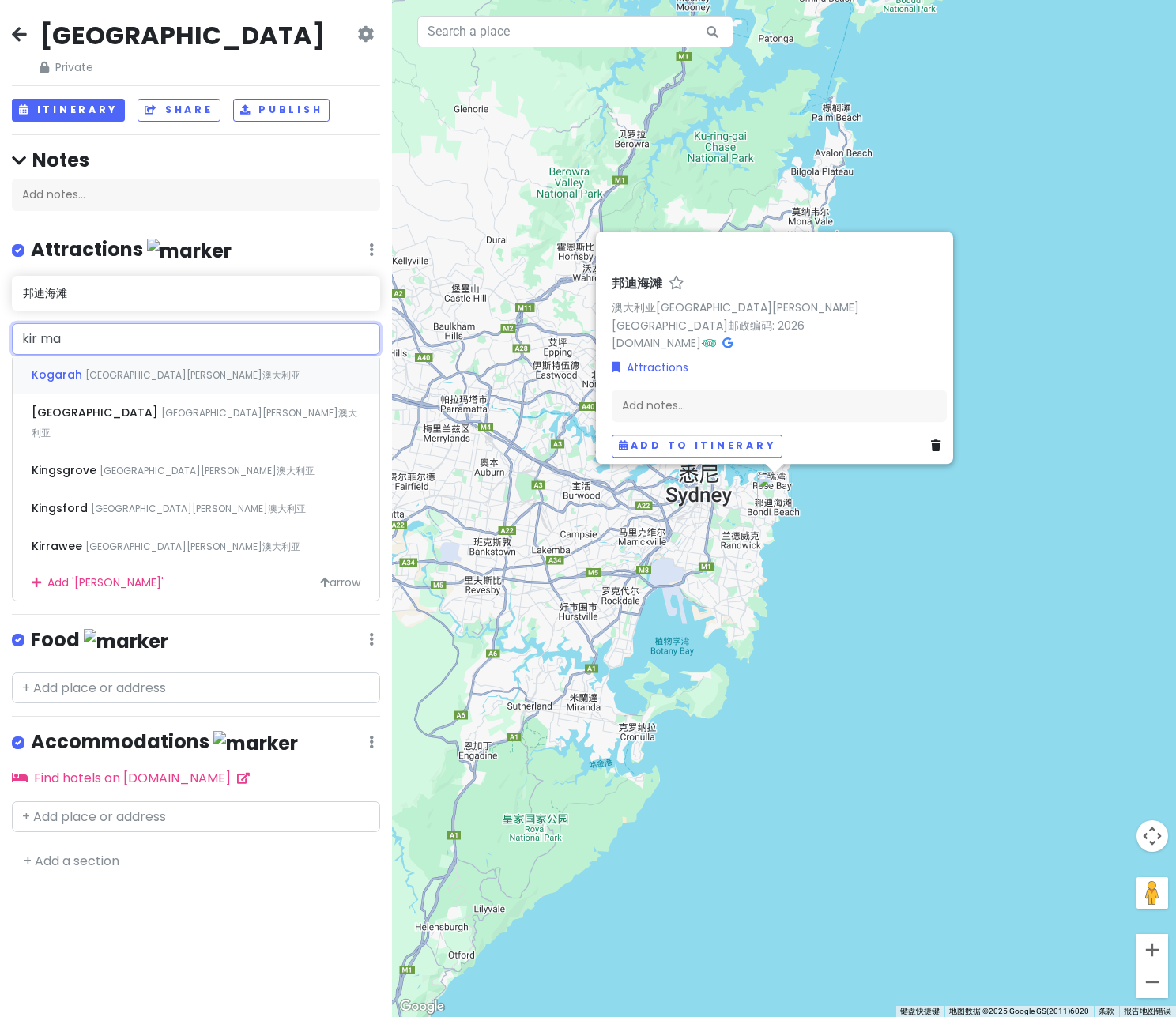
type input "kirma"
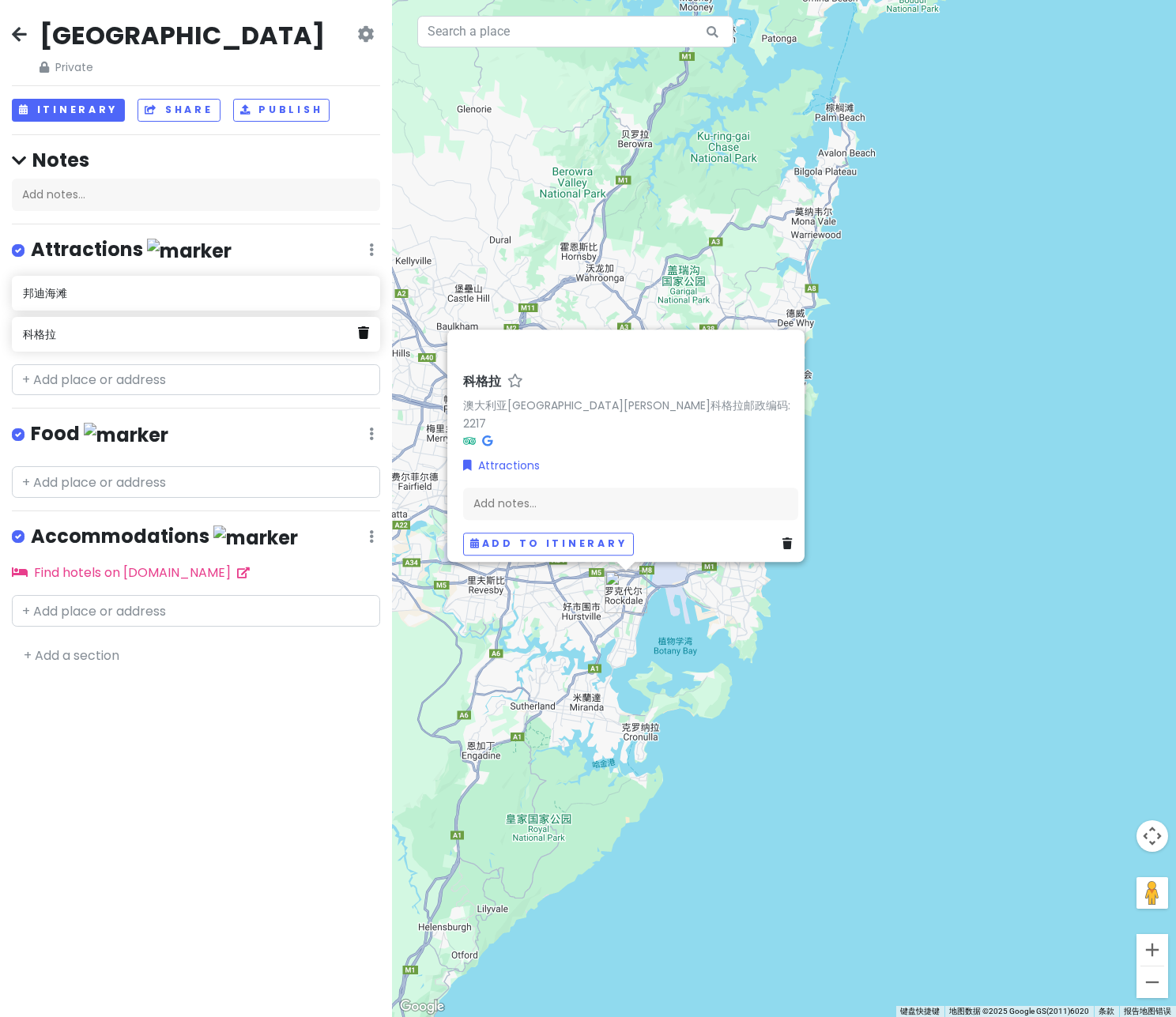
click at [363, 333] on icon at bounding box center [363, 332] width 11 height 13
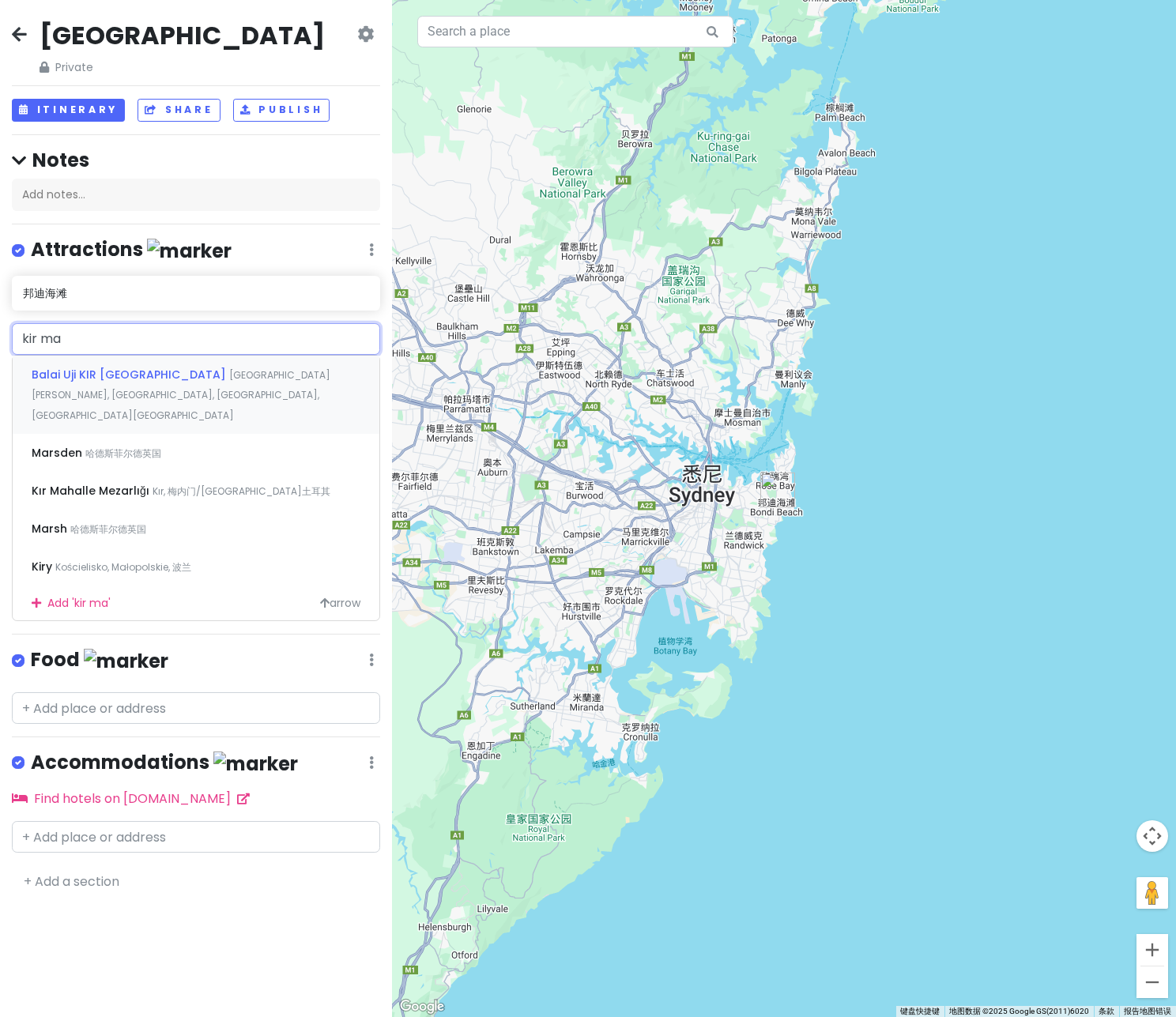
type input "kirma"
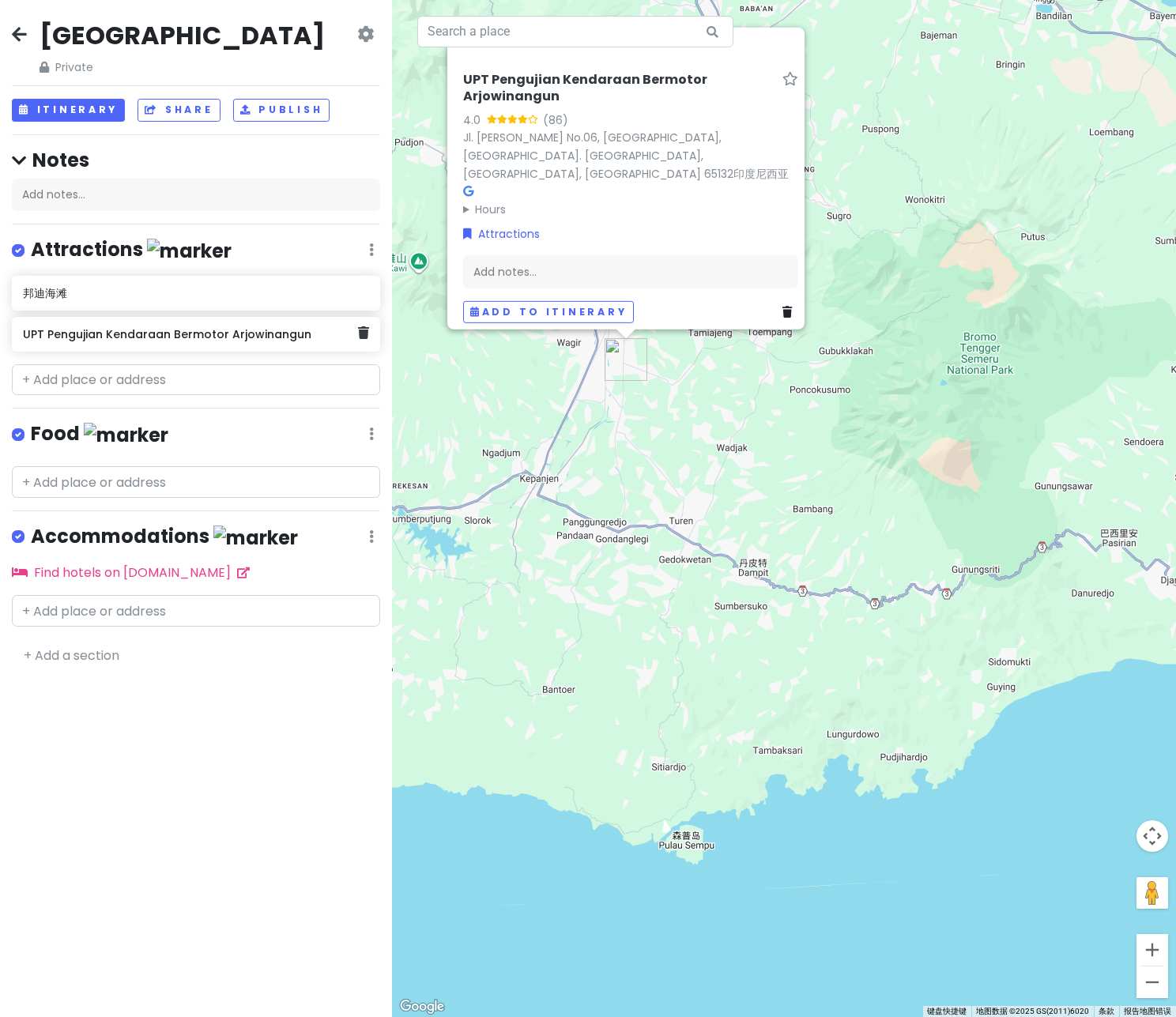
click at [370, 337] on div "UPT Pengujian Kendaraan Bermotor Arjowinangun" at bounding box center [196, 334] width 368 height 34
click at [362, 332] on icon at bounding box center [363, 332] width 11 height 13
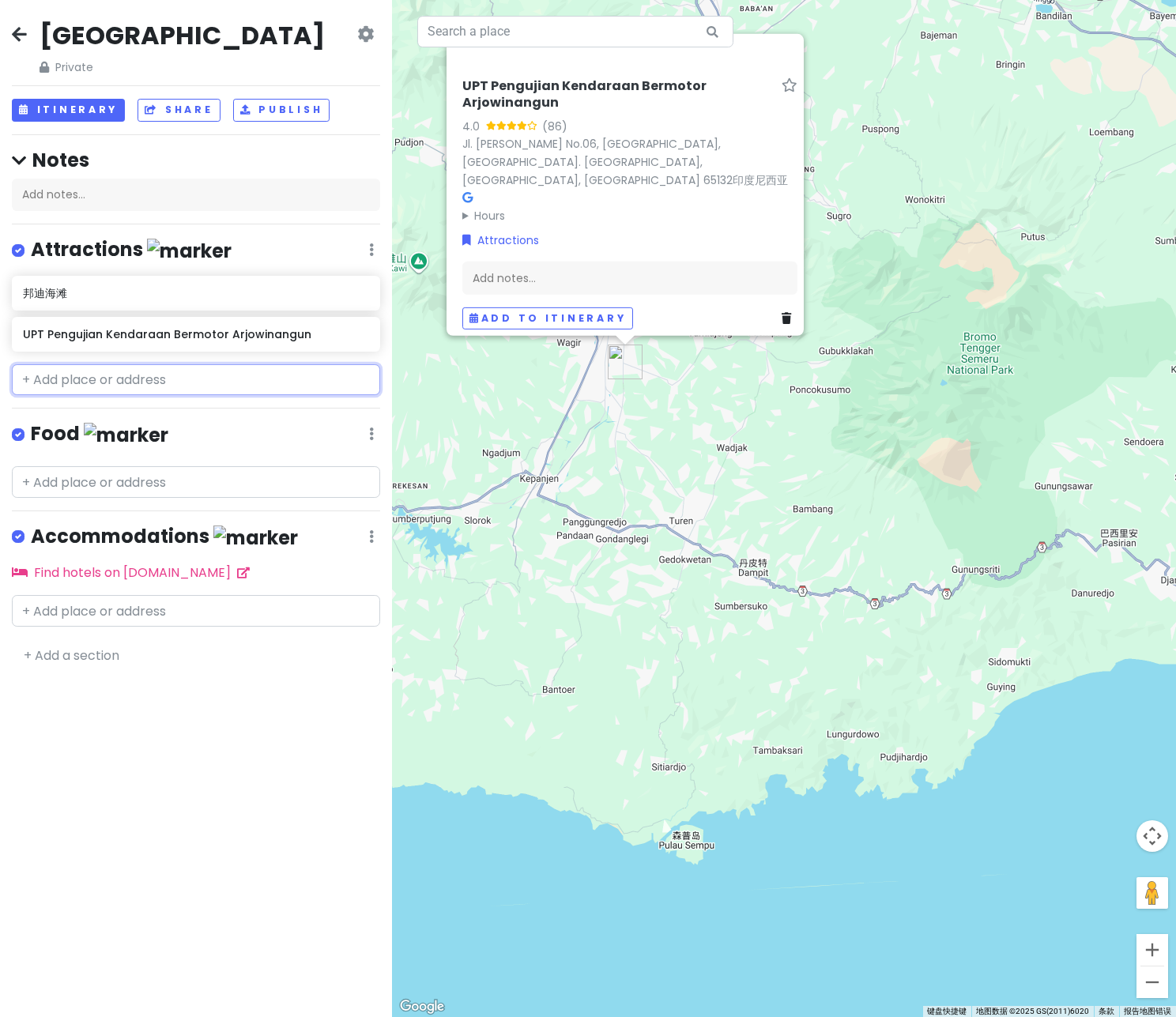
click at [152, 372] on input "text" at bounding box center [196, 380] width 368 height 31
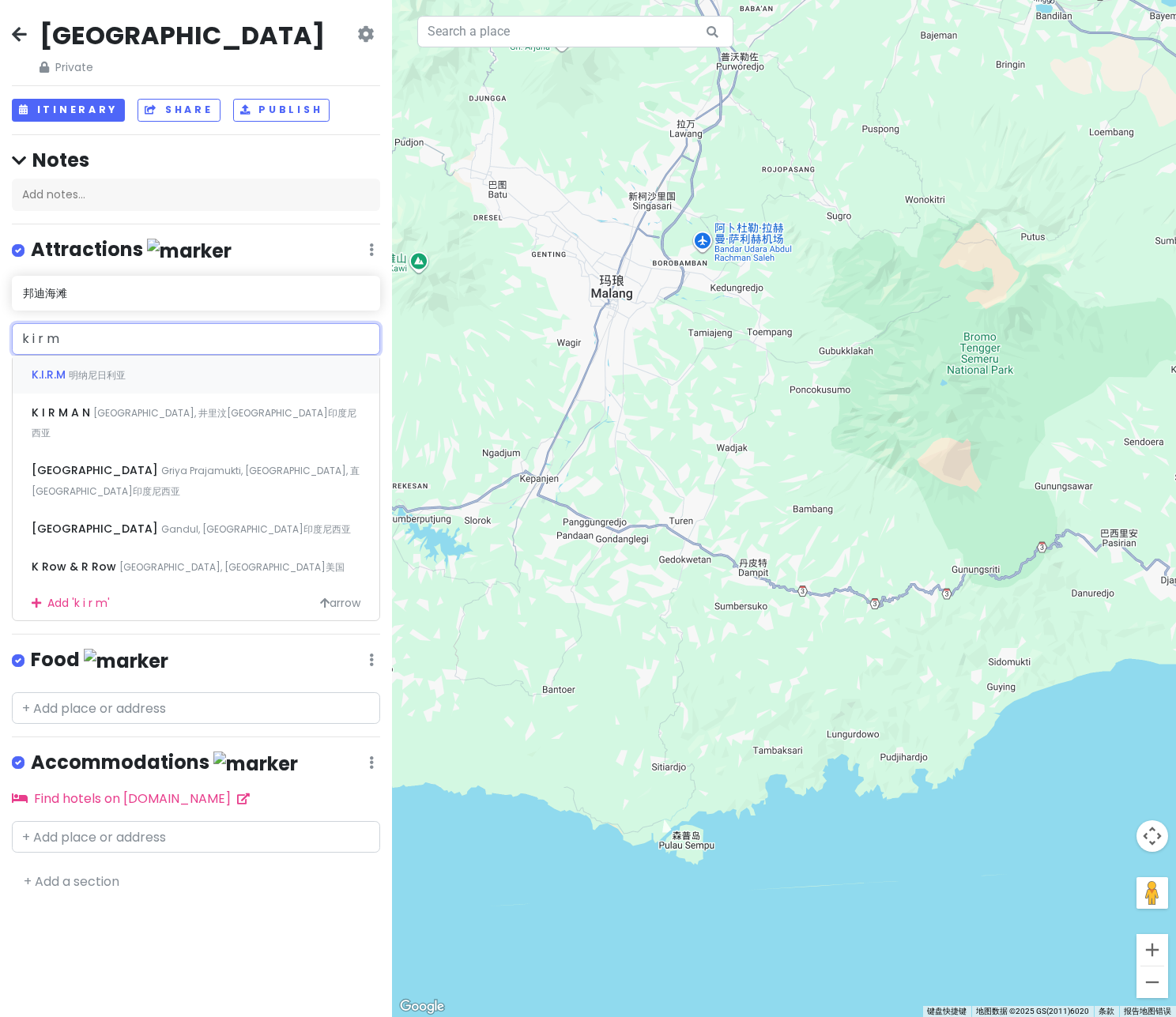
type input "kirma"
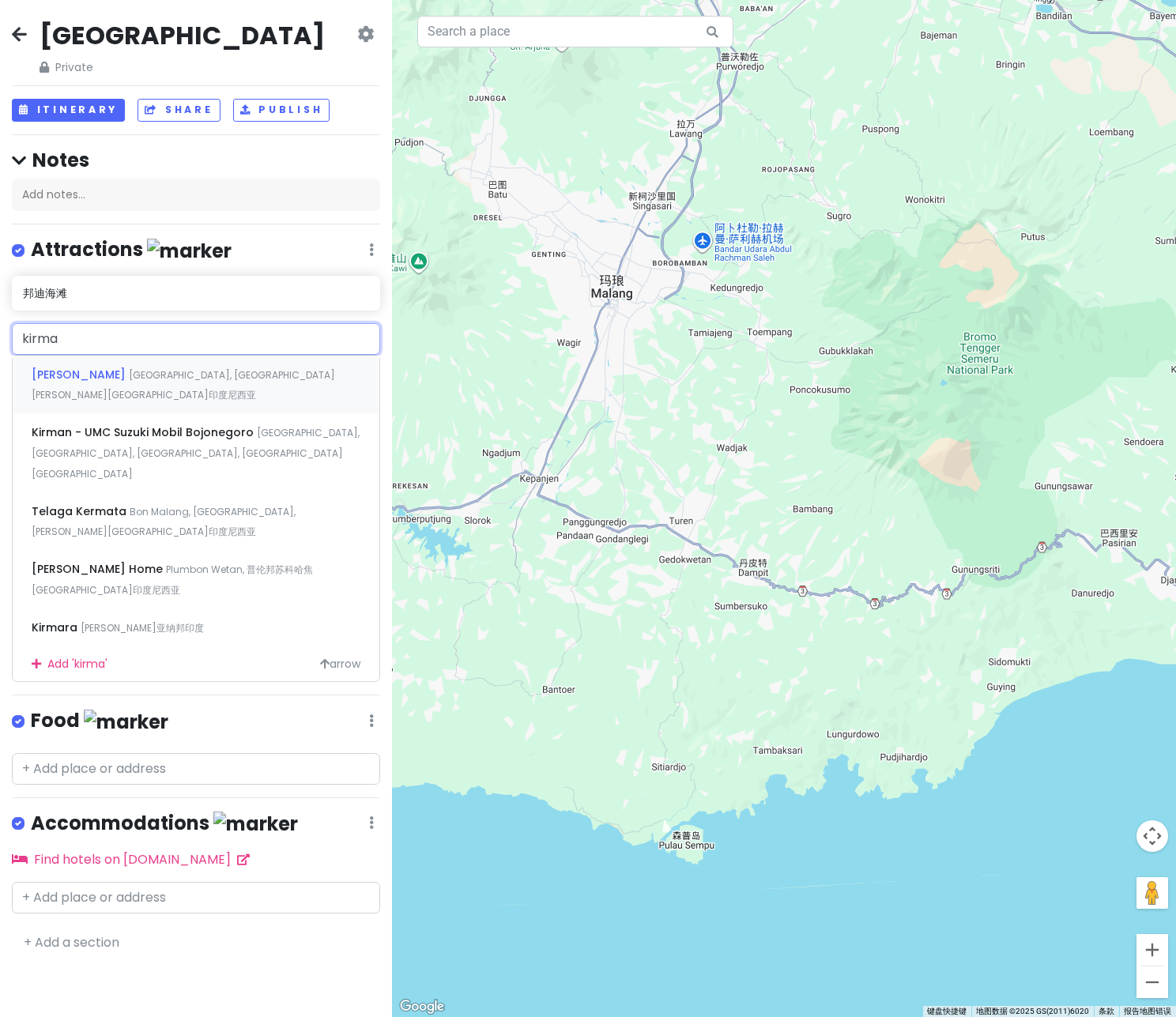
click at [283, 334] on input "kirma" at bounding box center [196, 339] width 368 height 31
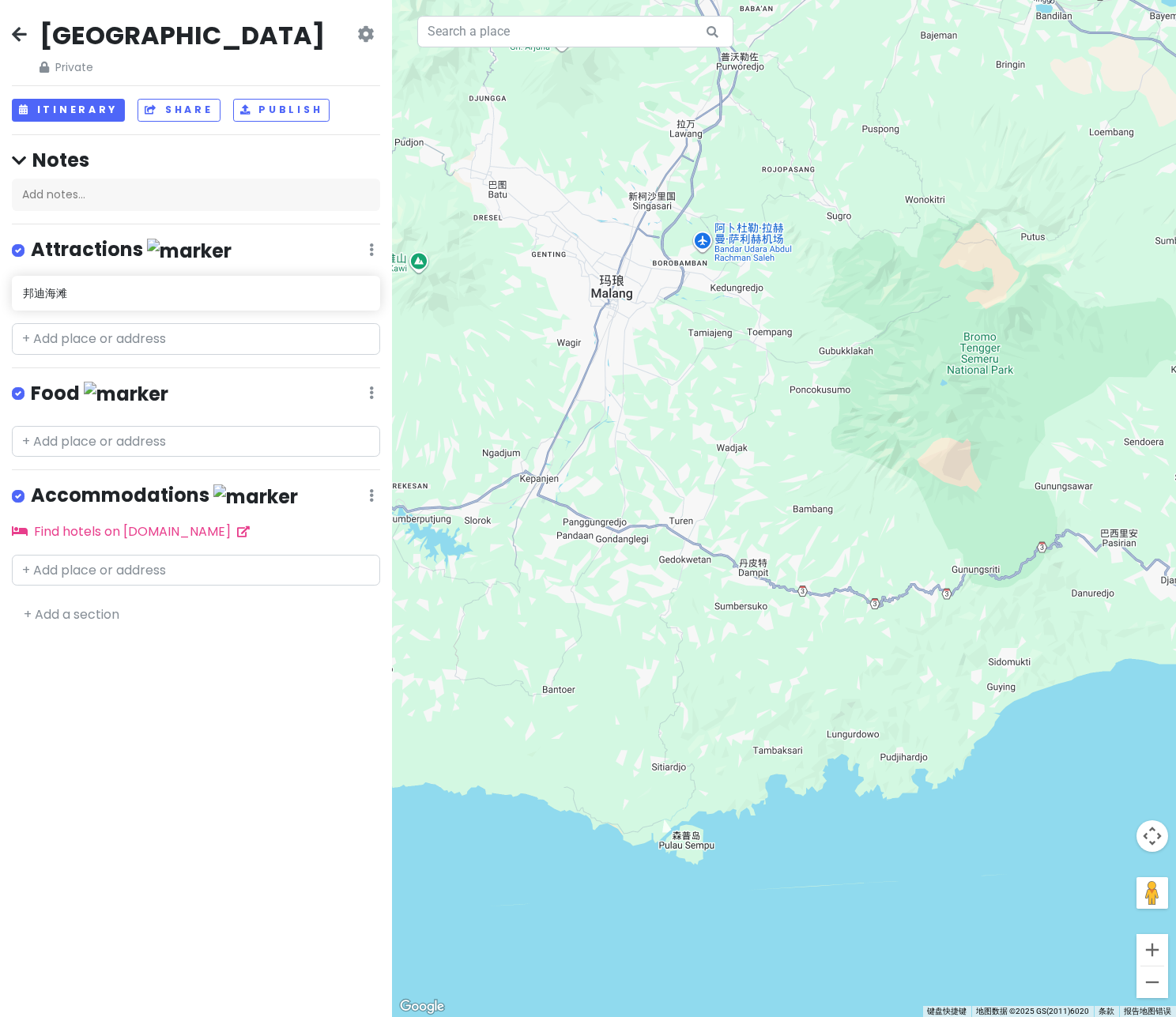
click at [491, 337] on div at bounding box center [784, 508] width 784 height 1017
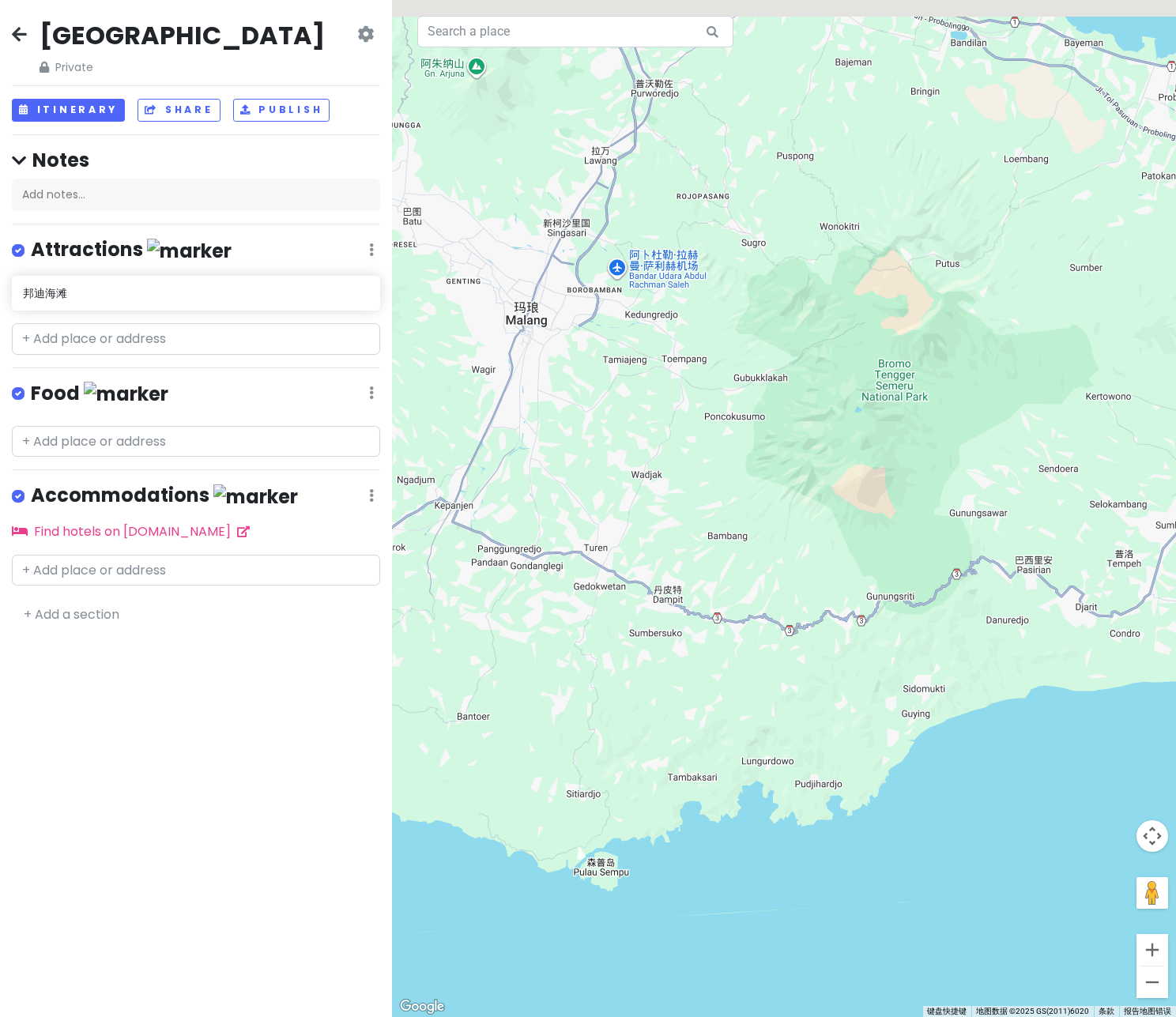
drag, startPoint x: 738, startPoint y: 412, endPoint x: 605, endPoint y: 454, distance: 139.5
click at [607, 453] on div at bounding box center [784, 508] width 784 height 1017
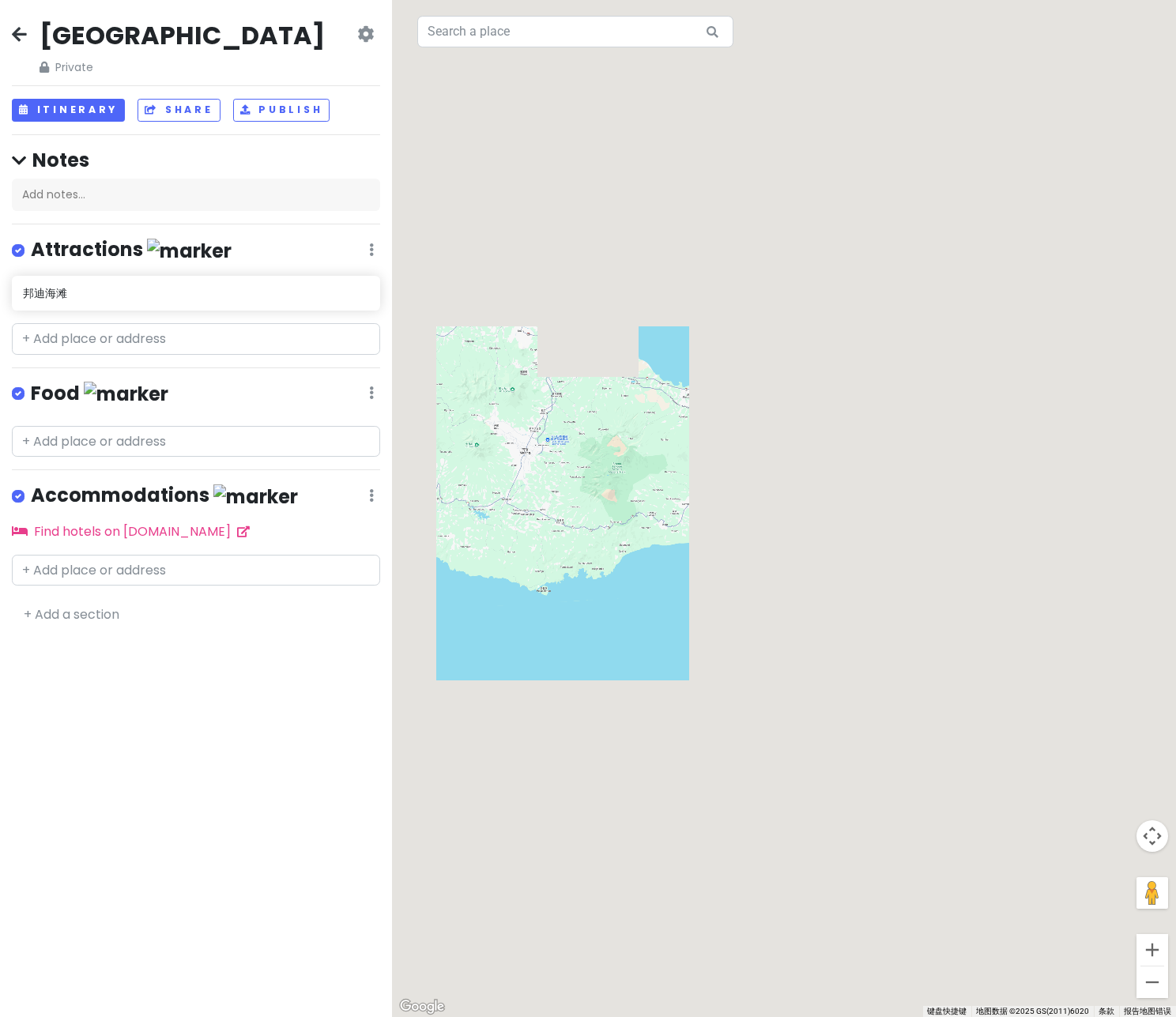
drag, startPoint x: 617, startPoint y: 449, endPoint x: 596, endPoint y: 472, distance: 31.1
click at [596, 472] on div at bounding box center [784, 508] width 784 height 1017
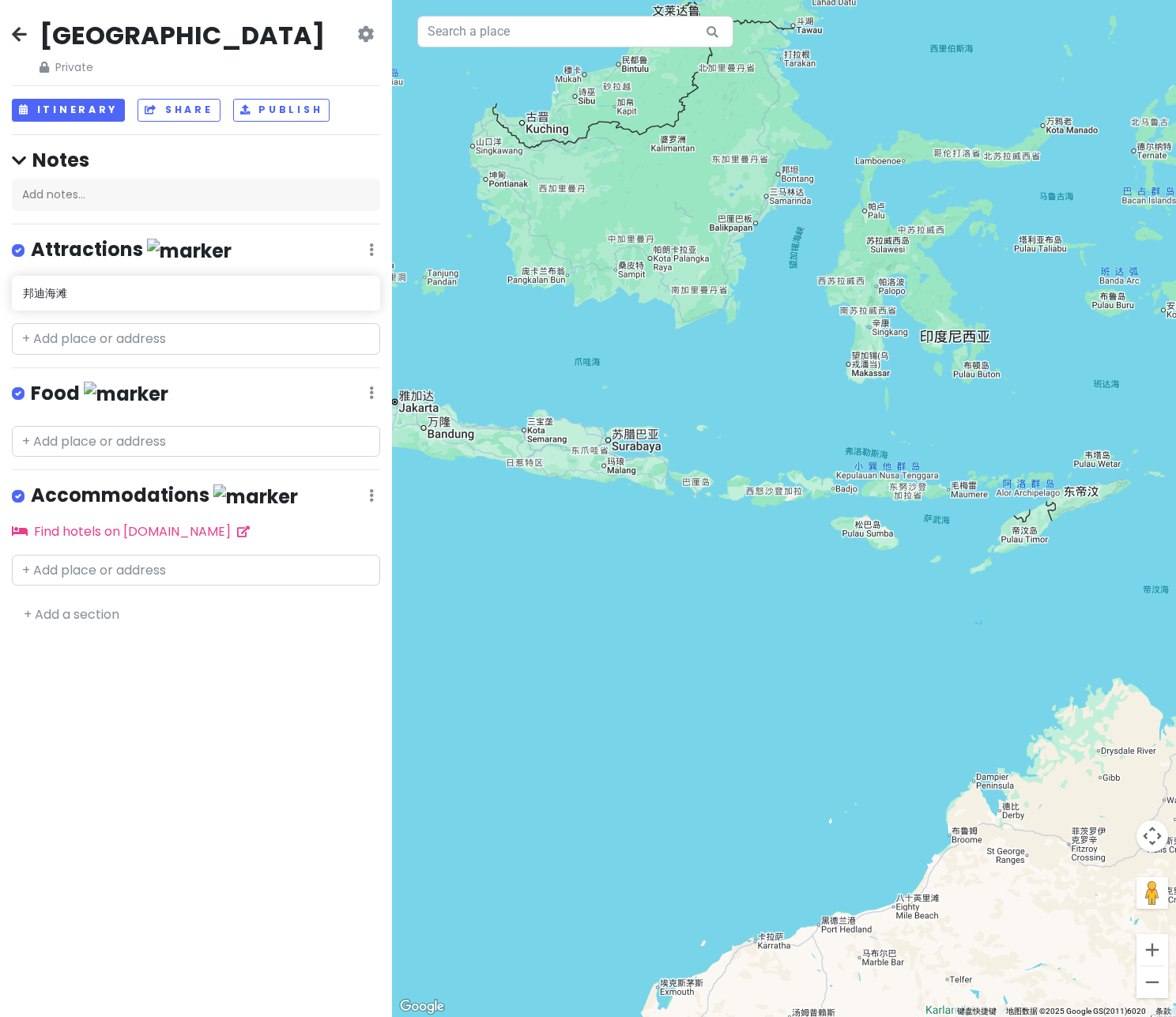
drag, startPoint x: 824, startPoint y: 606, endPoint x: 323, endPoint y: 289, distance: 592.9
click at [333, 295] on div "[GEOGRAPHIC_DATA] Private Change Dates Make a Copy Delete Trip Go Pro ⚡️ Give F…" at bounding box center [588, 508] width 1176 height 1017
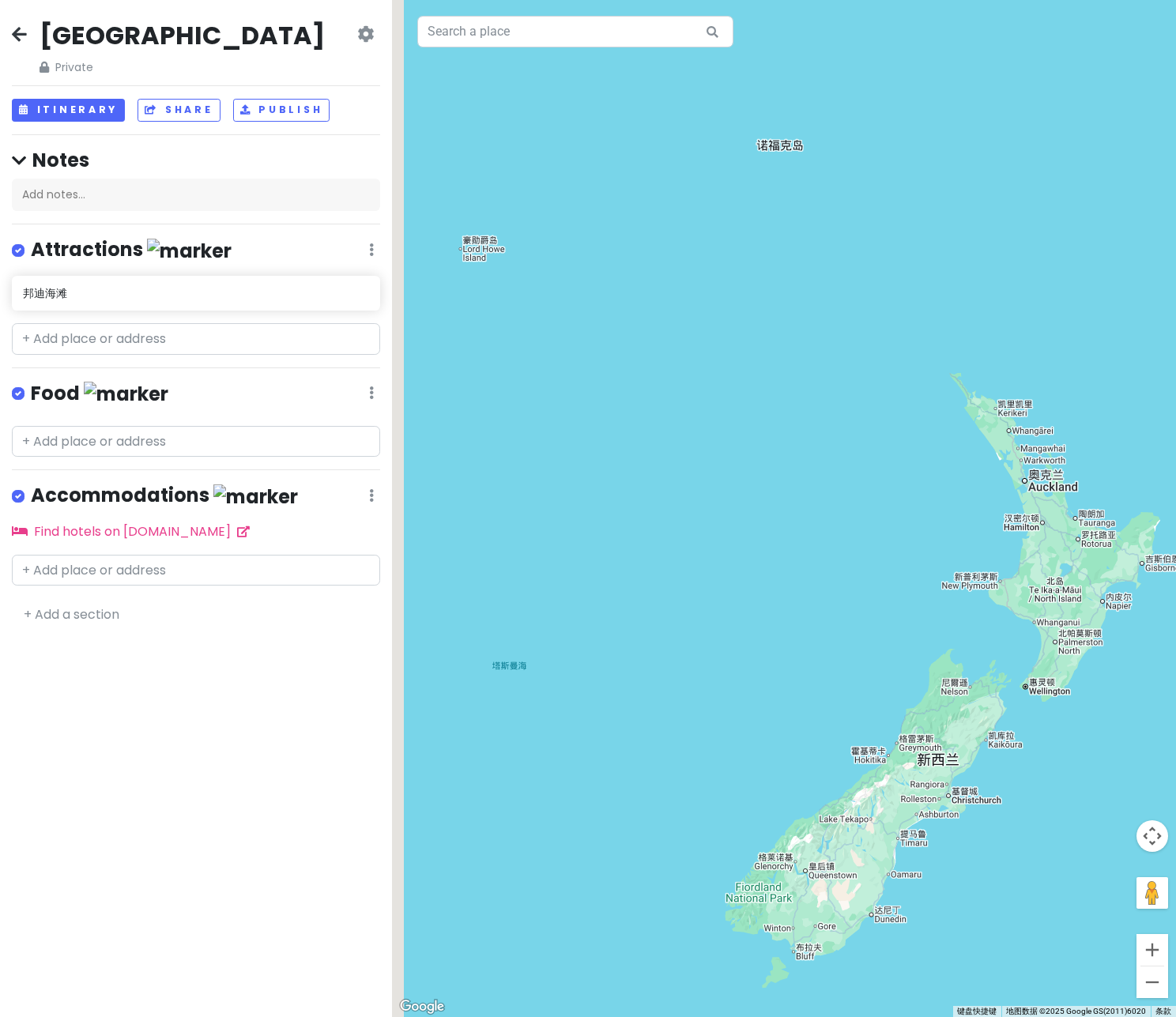
click at [512, 315] on div at bounding box center [784, 508] width 784 height 1017
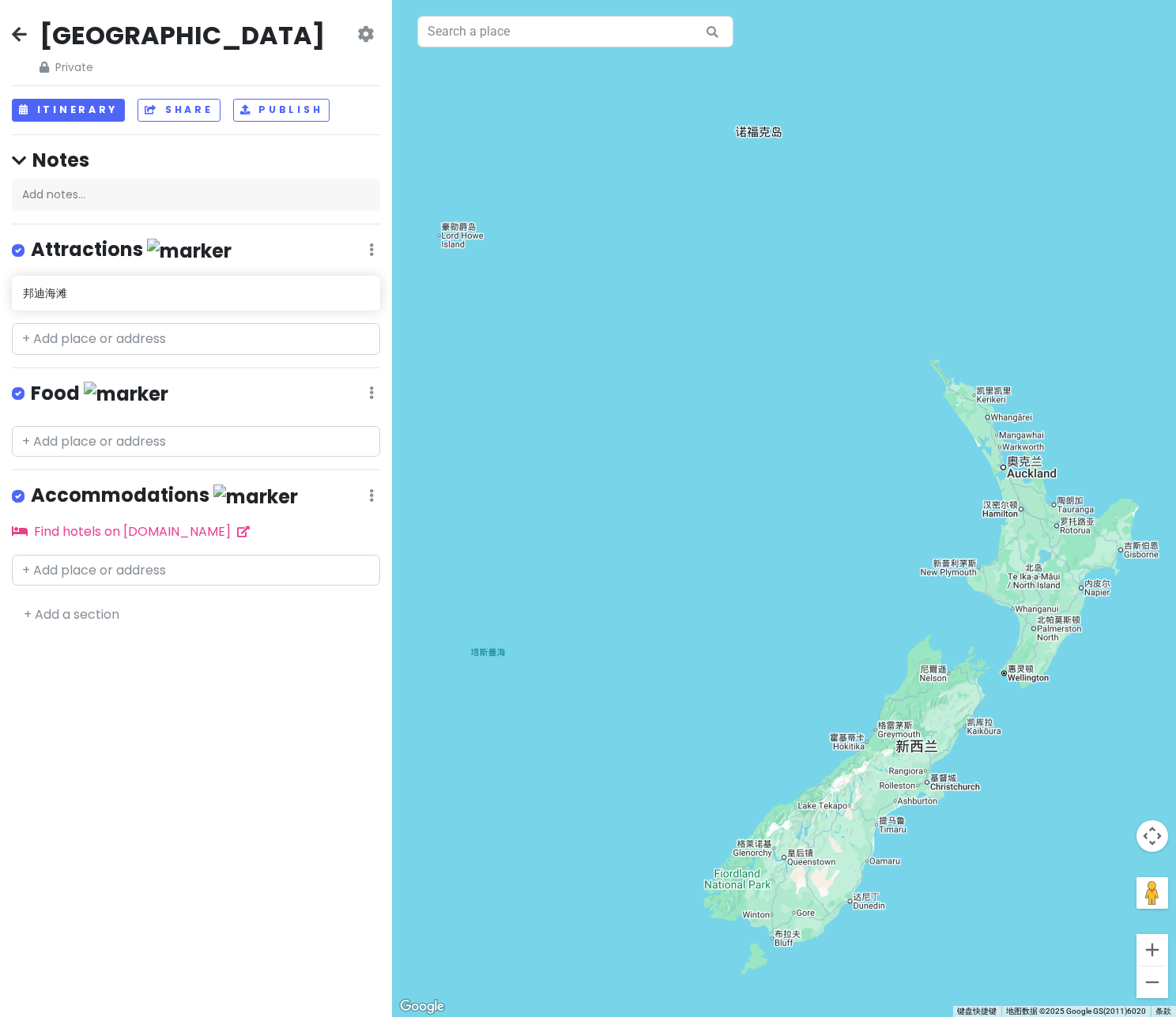
drag, startPoint x: 507, startPoint y: 314, endPoint x: 647, endPoint y: 386, distance: 157.4
click at [646, 386] on div at bounding box center [784, 508] width 784 height 1017
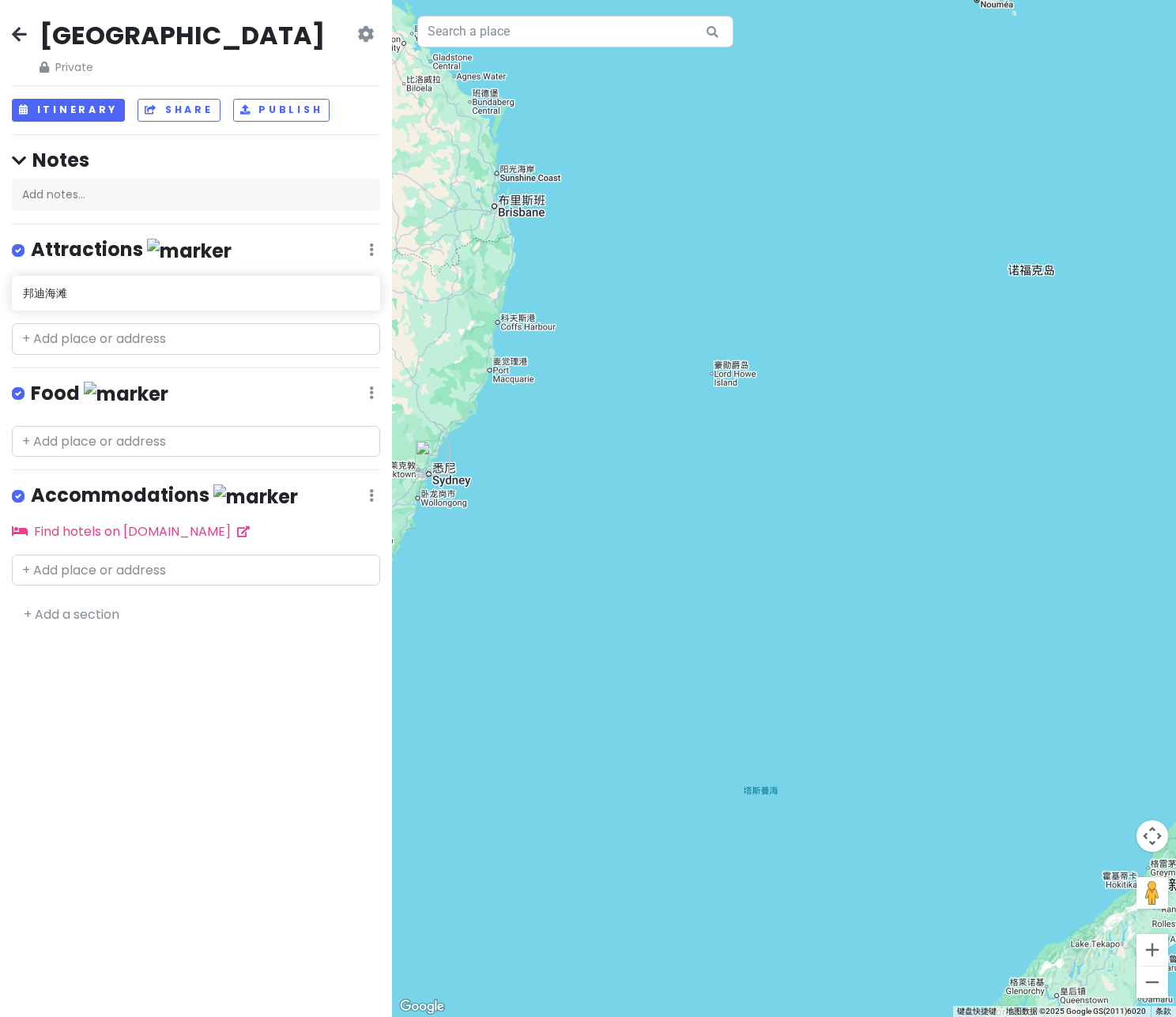
drag, startPoint x: 568, startPoint y: 356, endPoint x: 655, endPoint y: 435, distance: 117.5
click at [651, 433] on div at bounding box center [784, 508] width 784 height 1017
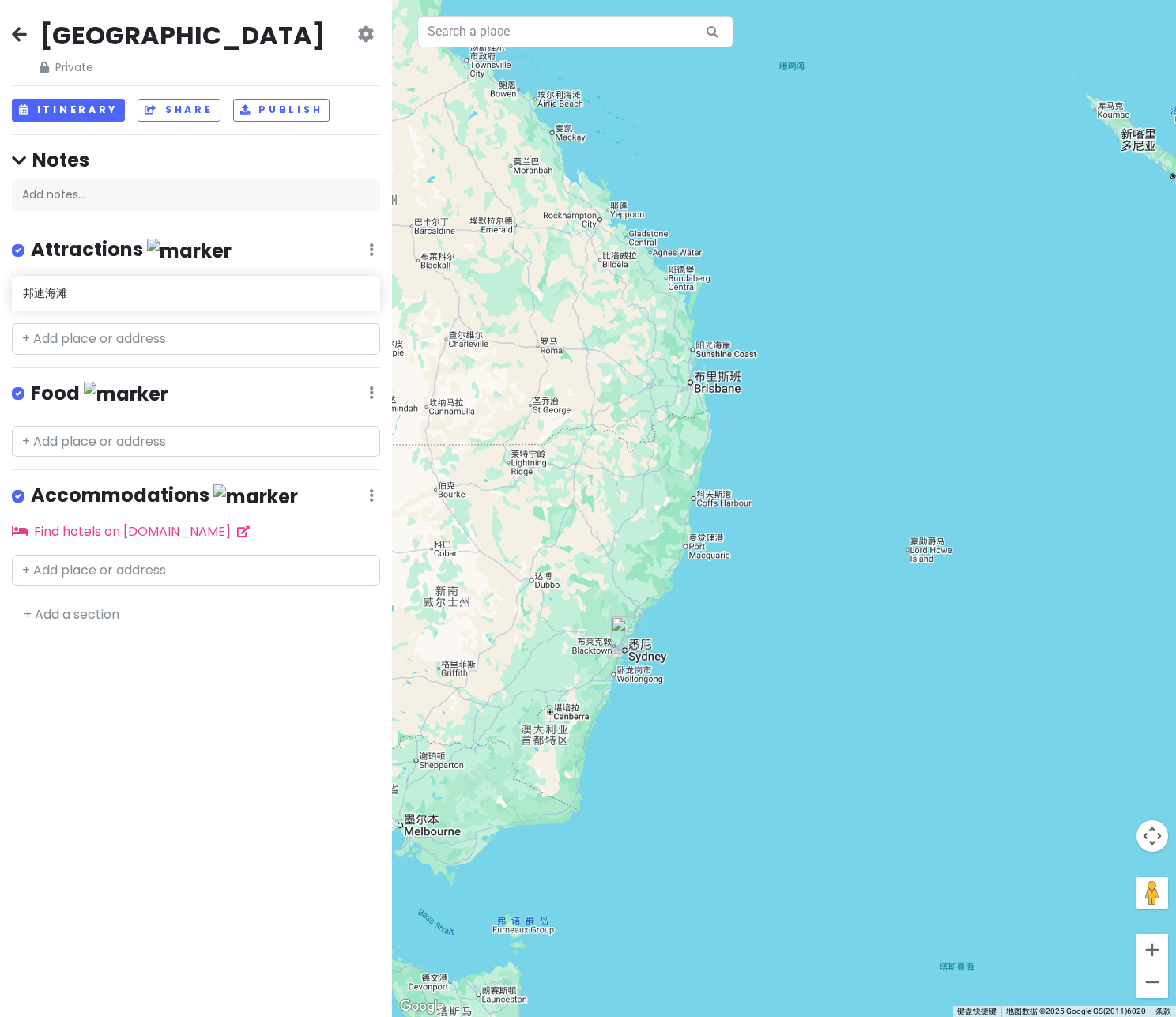
click at [653, 431] on div at bounding box center [784, 508] width 784 height 1017
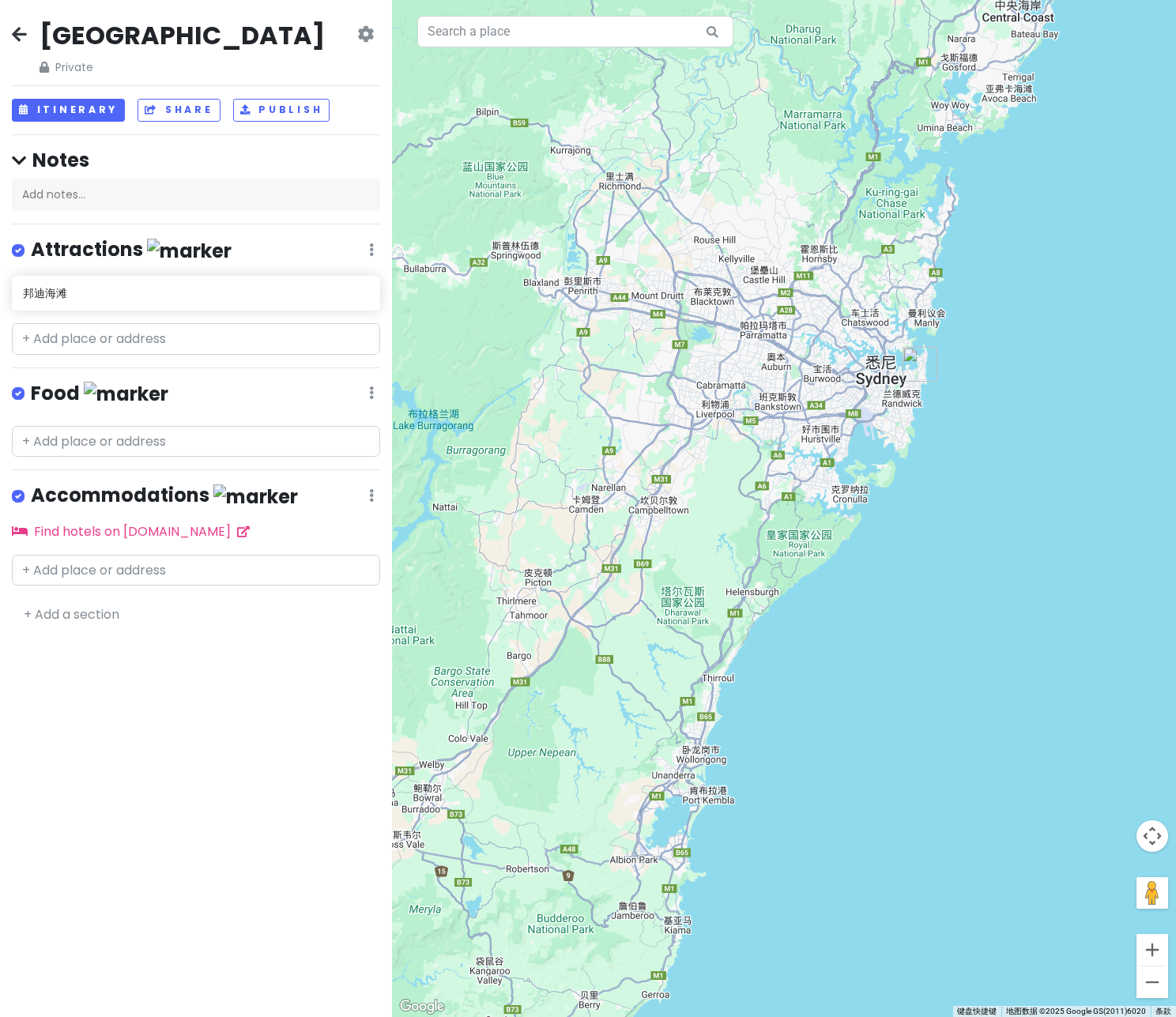
drag, startPoint x: 660, startPoint y: 576, endPoint x: 608, endPoint y: 737, distance: 169.2
click at [612, 734] on div at bounding box center [784, 508] width 784 height 1017
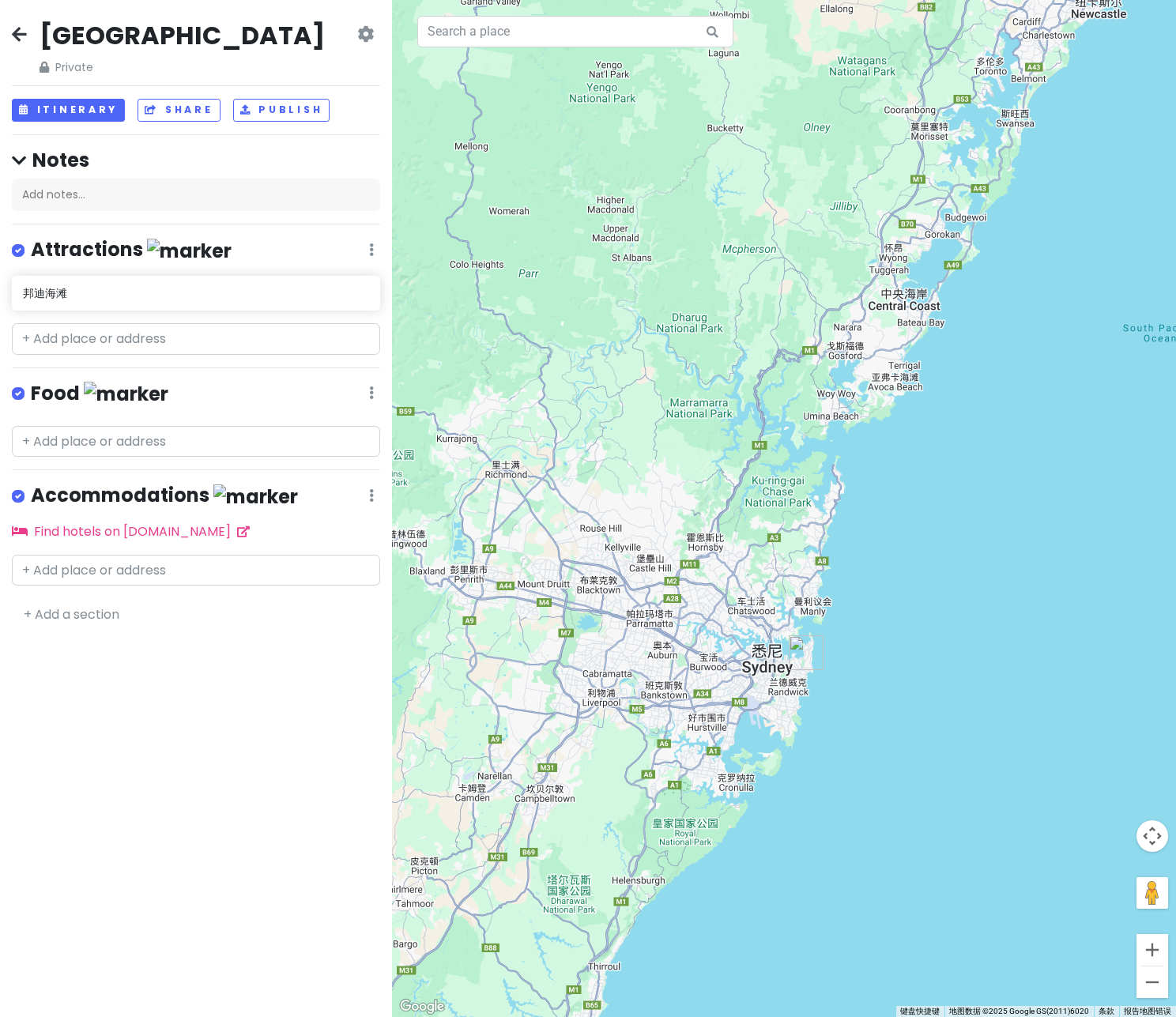
drag, startPoint x: 612, startPoint y: 725, endPoint x: 590, endPoint y: 690, distance: 41.3
click at [590, 690] on div at bounding box center [784, 508] width 784 height 1017
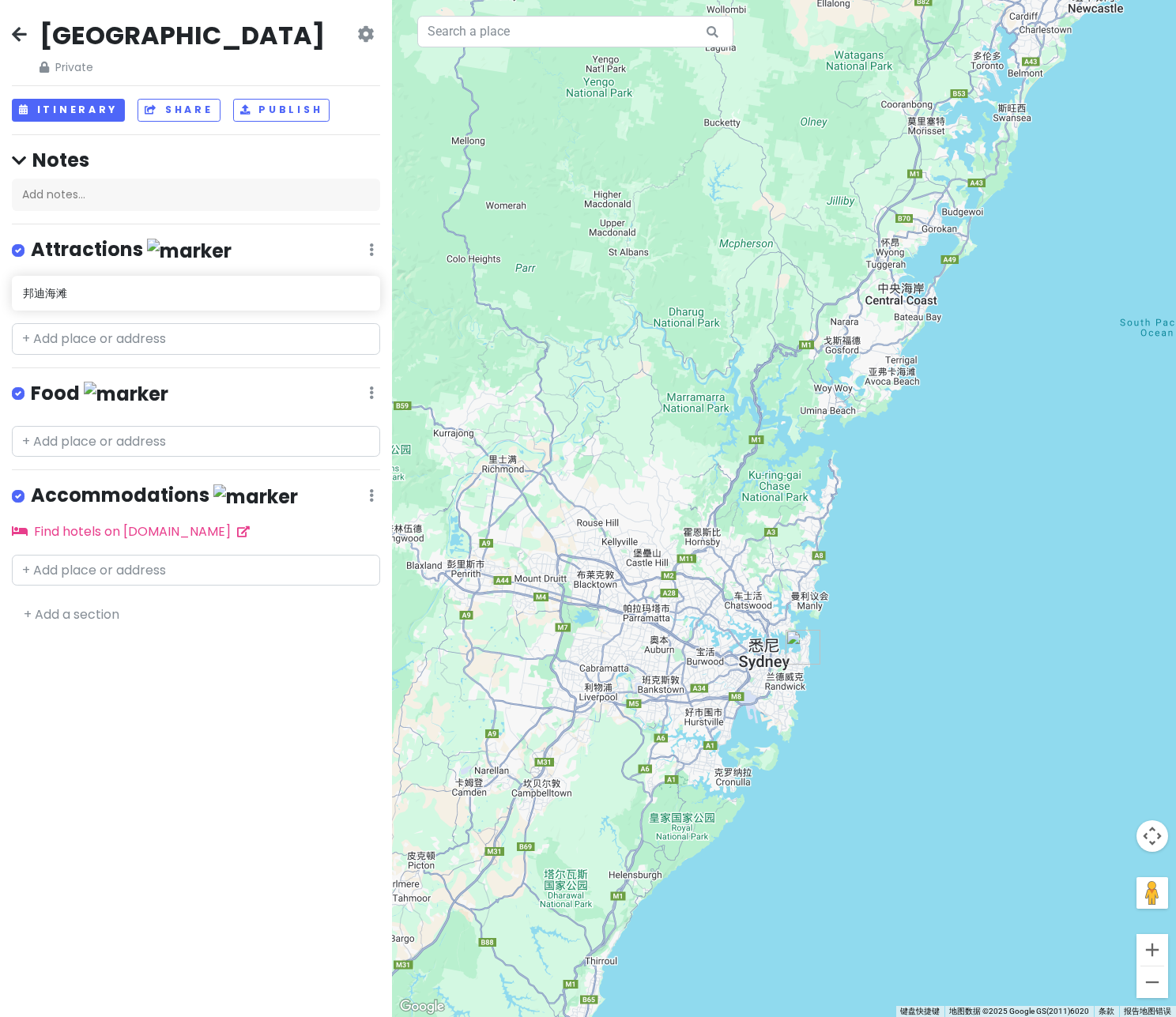
click at [1005, 3] on div at bounding box center [784, 508] width 784 height 1017
